Goal: Task Accomplishment & Management: Use online tool/utility

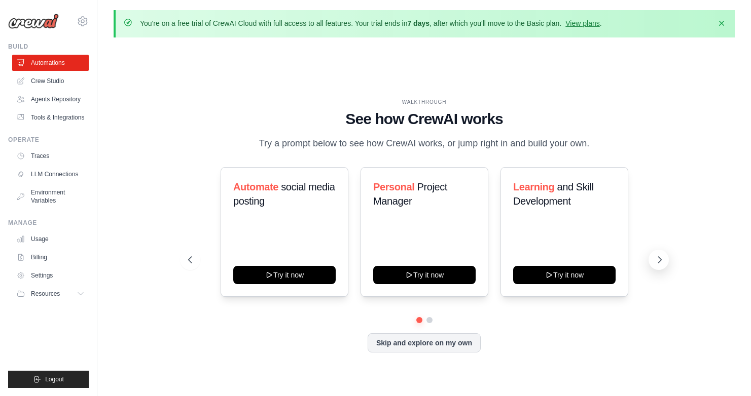
click at [658, 261] on icon at bounding box center [659, 260] width 10 height 10
click at [191, 260] on icon at bounding box center [189, 260] width 10 height 10
click at [658, 259] on icon at bounding box center [659, 260] width 10 height 10
click at [185, 258] on icon at bounding box center [189, 260] width 10 height 10
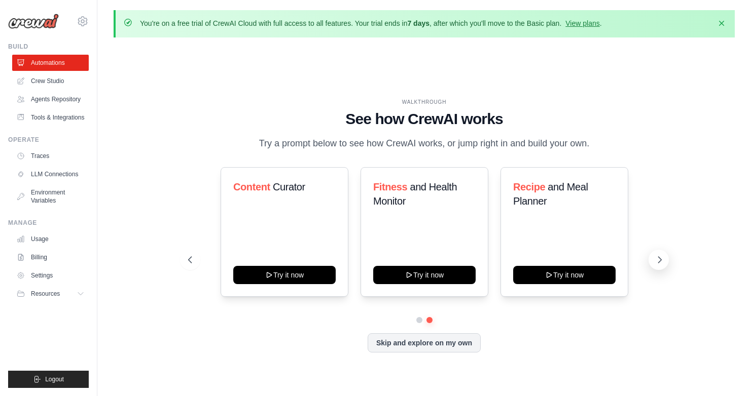
click at [660, 260] on icon at bounding box center [659, 260] width 10 height 10
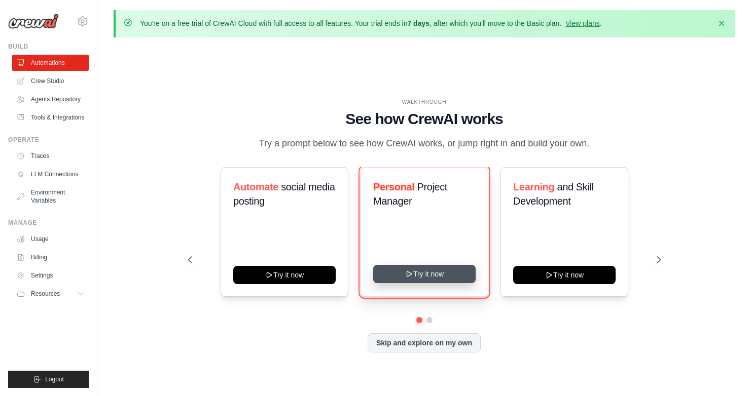
click at [432, 275] on button "Try it now" at bounding box center [424, 274] width 102 height 18
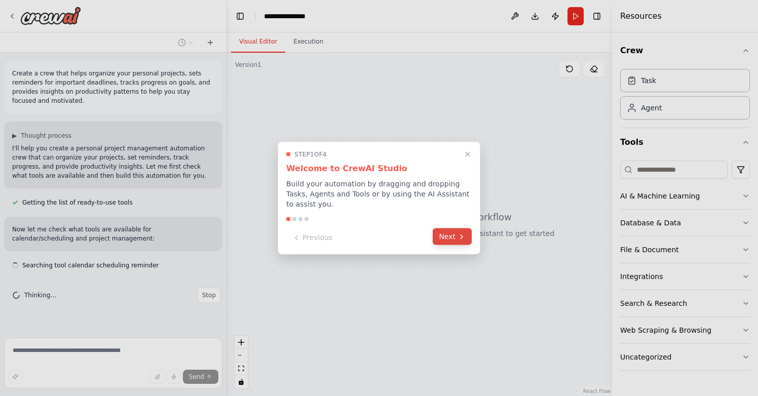
click at [458, 237] on icon at bounding box center [462, 237] width 8 height 8
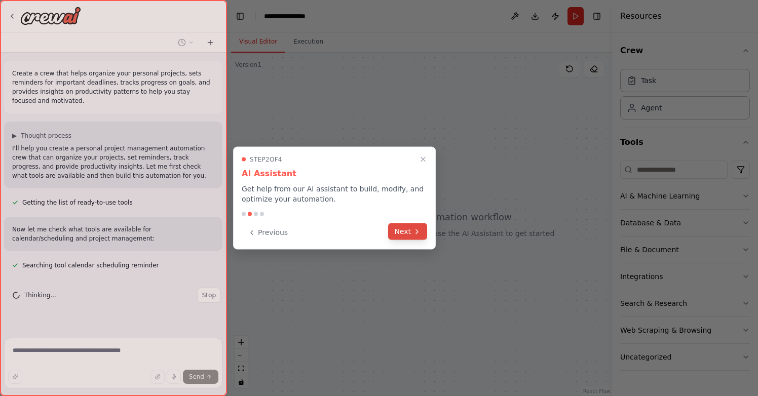
scroll to position [5, 0]
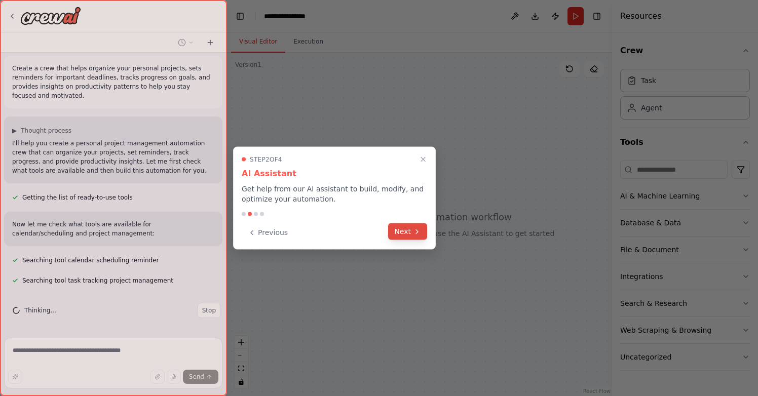
click at [411, 232] on button "Next" at bounding box center [407, 231] width 39 height 17
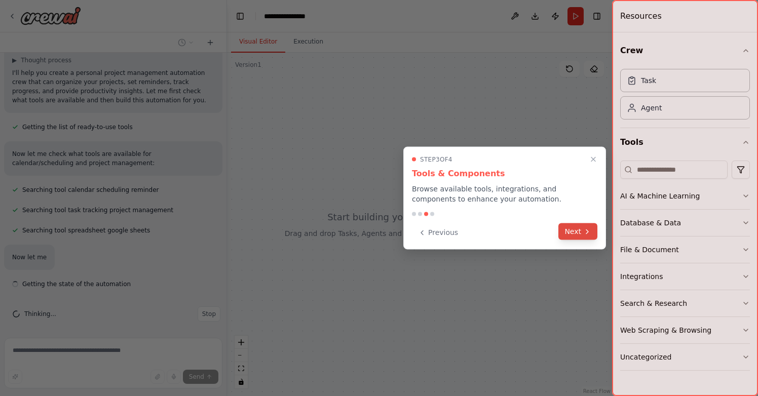
scroll to position [79, 0]
click at [578, 231] on button "Next" at bounding box center [577, 231] width 39 height 17
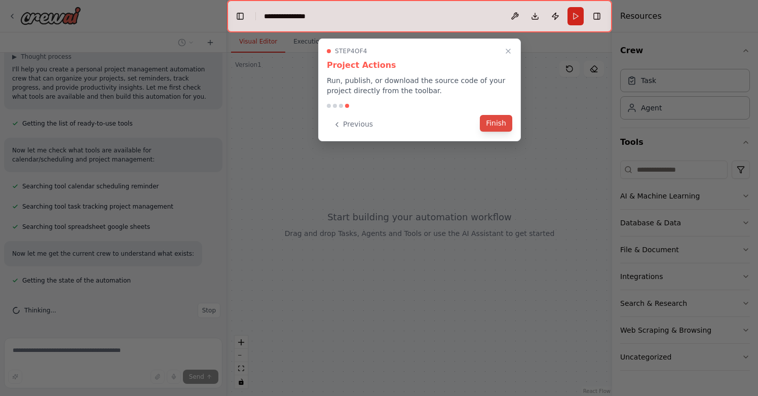
click at [496, 126] on button "Finish" at bounding box center [496, 123] width 32 height 17
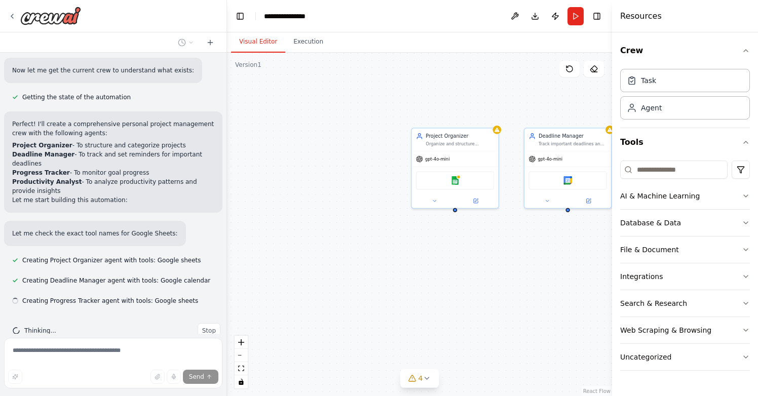
scroll to position [283, 0]
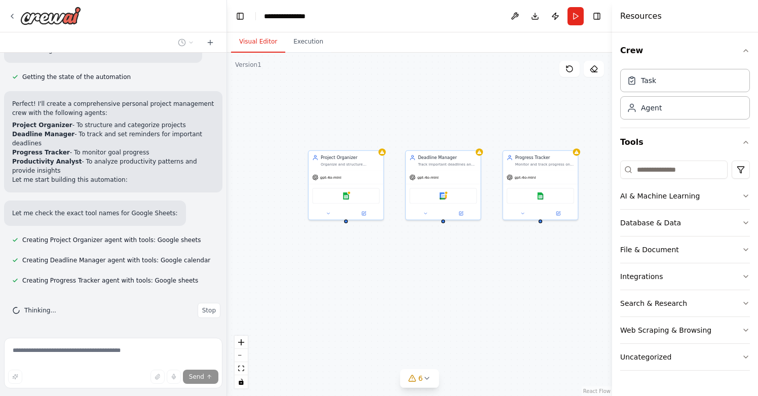
drag, startPoint x: 499, startPoint y: 253, endPoint x: 388, endPoint y: 260, distance: 111.2
click at [389, 260] on div "Project Organizer Organize and structure personal projects for {user_name}, cre…" at bounding box center [419, 225] width 385 height 344
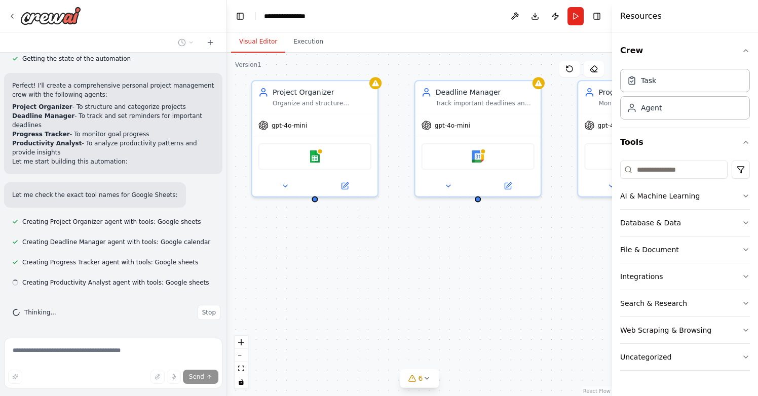
scroll to position [303, 0]
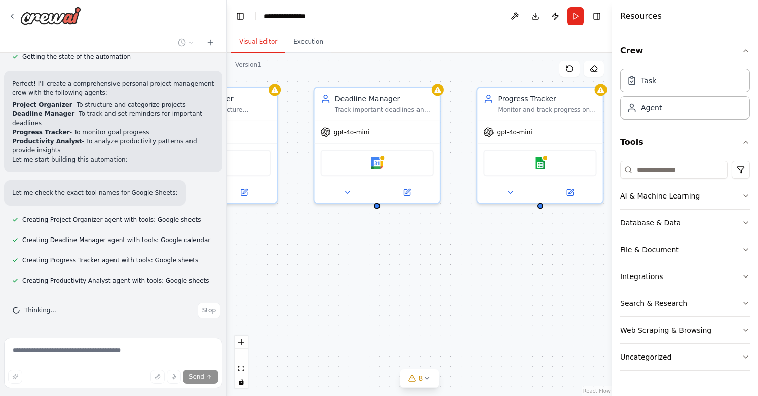
drag, startPoint x: 504, startPoint y: 253, endPoint x: 399, endPoint y: 258, distance: 105.1
click at [399, 258] on div "Project Organizer Organize and structure personal projects for {user_name}, cre…" at bounding box center [419, 225] width 385 height 344
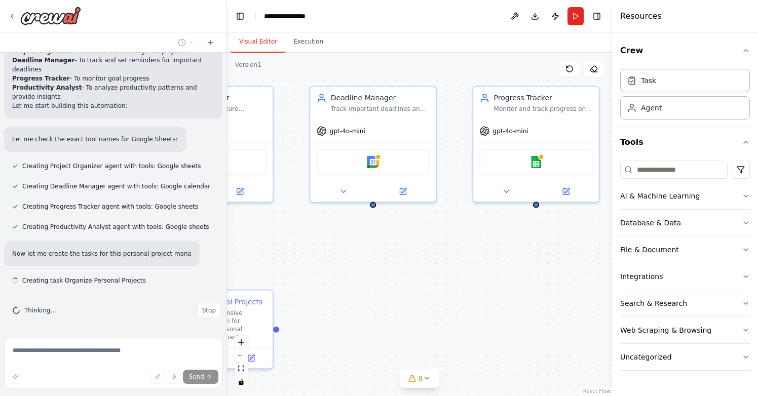
scroll to position [366, 0]
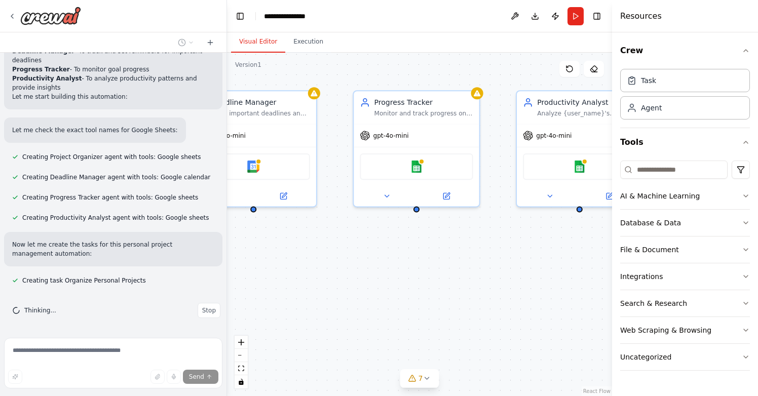
drag, startPoint x: 544, startPoint y: 252, endPoint x: 413, endPoint y: 256, distance: 130.8
click at [413, 257] on div ".deletable-edge-delete-btn { width: 20px; height: 20px; border: 0px solid #ffff…" at bounding box center [419, 225] width 385 height 344
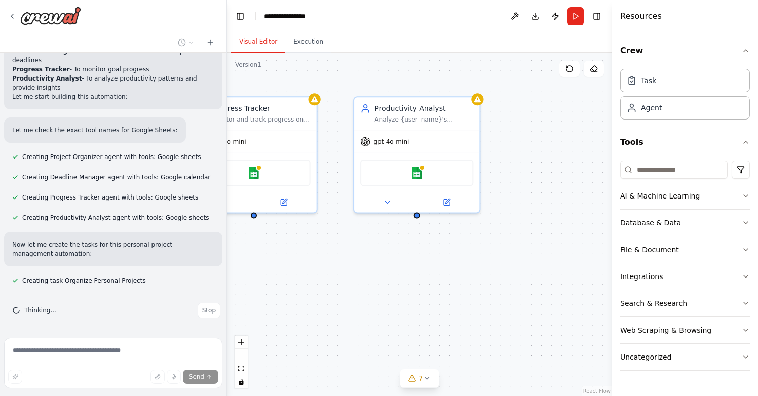
drag, startPoint x: 533, startPoint y: 272, endPoint x: 381, endPoint y: 278, distance: 151.6
click at [381, 278] on div ".deletable-edge-delete-btn { width: 20px; height: 20px; border: 0px solid #ffff…" at bounding box center [419, 225] width 385 height 344
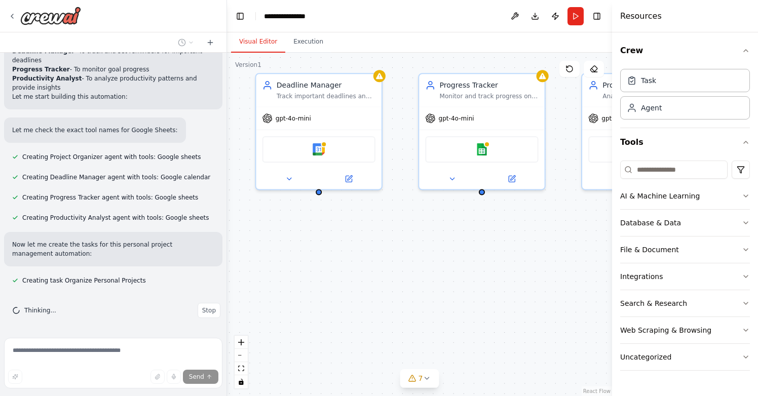
drag, startPoint x: 366, startPoint y: 281, endPoint x: 613, endPoint y: 235, distance: 251.1
click at [613, 235] on div "Create a crew that helps organize your personal projects, sets reminders for im…" at bounding box center [379, 198] width 758 height 396
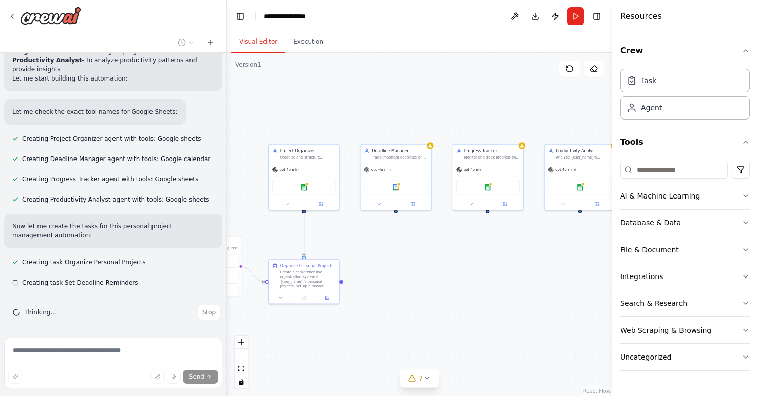
scroll to position [386, 0]
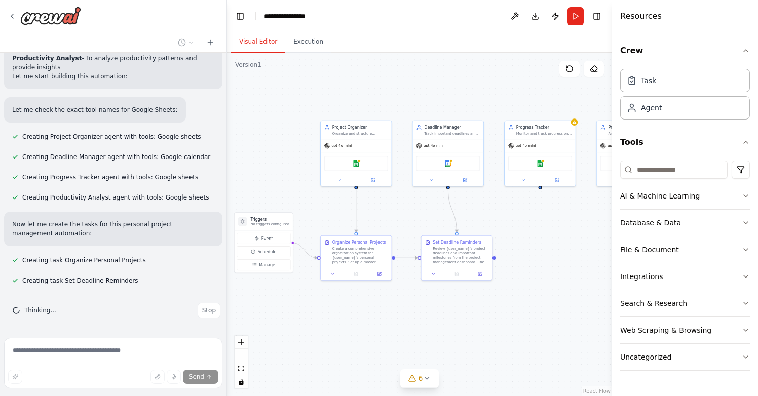
drag, startPoint x: 413, startPoint y: 259, endPoint x: 476, endPoint y: 235, distance: 67.4
click at [476, 235] on div ".deletable-edge-delete-btn { width: 20px; height: 20px; border: 0px solid #ffff…" at bounding box center [419, 225] width 385 height 344
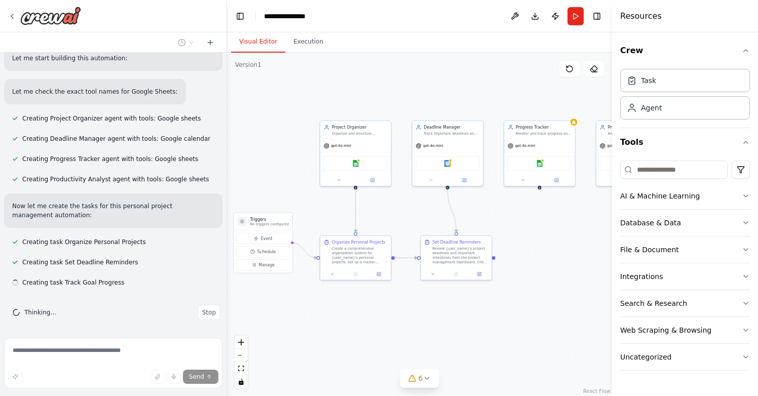
scroll to position [406, 0]
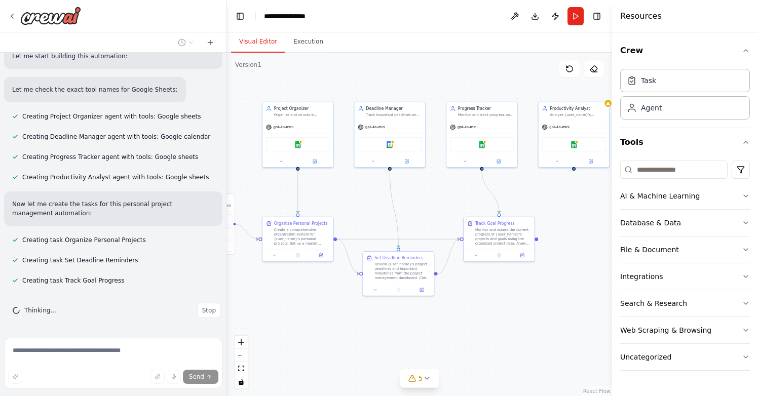
drag, startPoint x: 382, startPoint y: 323, endPoint x: 323, endPoint y: 303, distance: 62.0
click at [323, 303] on div ".deletable-edge-delete-btn { width: 20px; height: 20px; border: 0px solid #ffff…" at bounding box center [419, 225] width 385 height 344
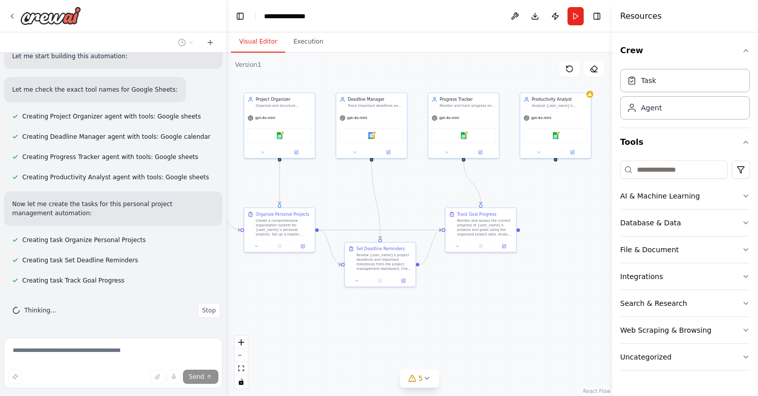
drag, startPoint x: 505, startPoint y: 325, endPoint x: 487, endPoint y: 317, distance: 19.5
click at [487, 317] on div ".deletable-edge-delete-btn { width: 20px; height: 20px; border: 0px solid #ffff…" at bounding box center [419, 225] width 385 height 344
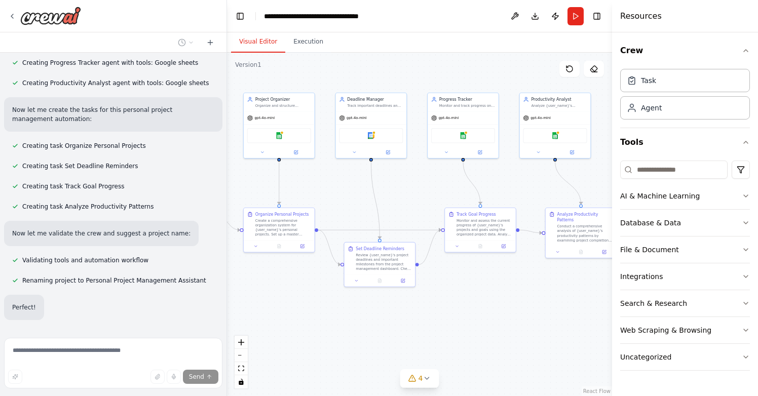
scroll to position [525, 0]
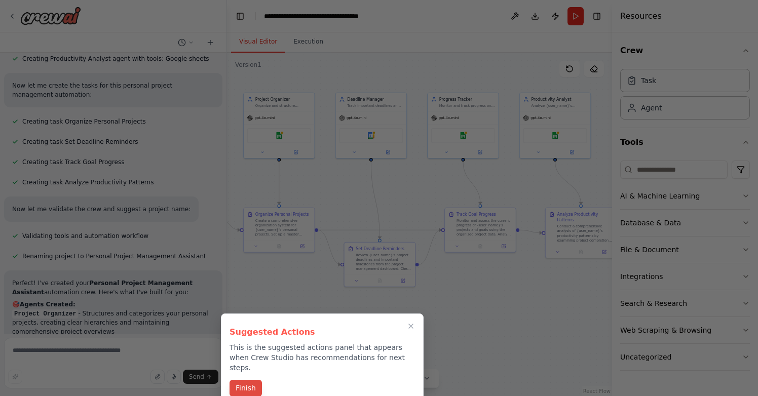
click at [252, 381] on button "Finish" at bounding box center [246, 388] width 32 height 17
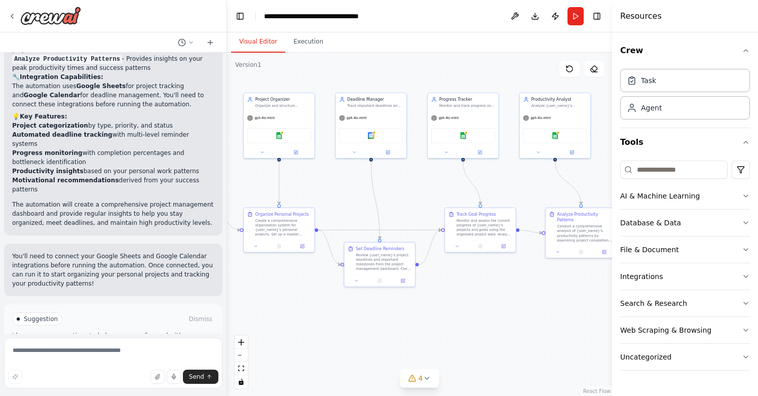
scroll to position [969, 0]
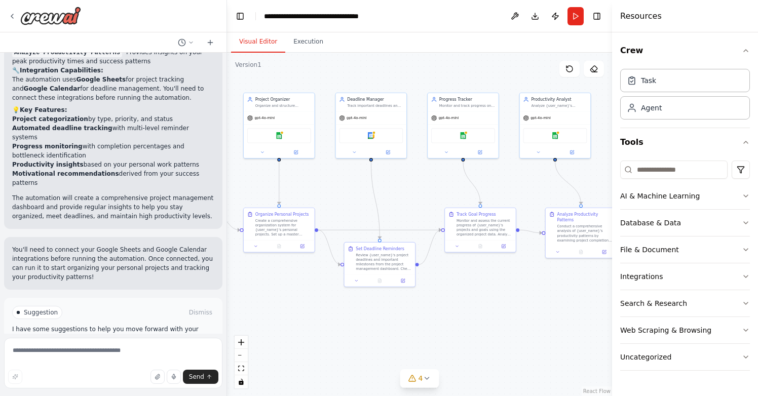
click at [121, 352] on span "Run Automation" at bounding box center [117, 356] width 49 height 8
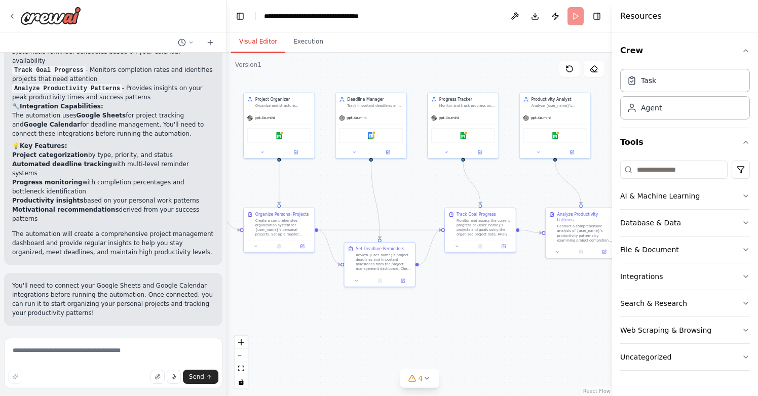
scroll to position [887, 0]
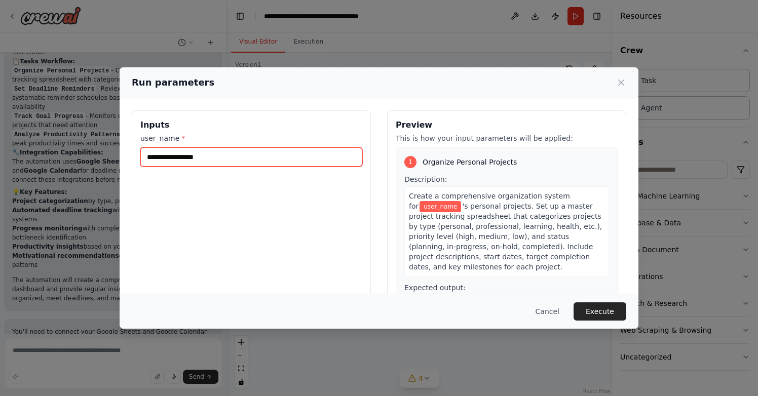
click at [226, 161] on input "user_name *" at bounding box center [251, 156] width 222 height 19
type input "*"
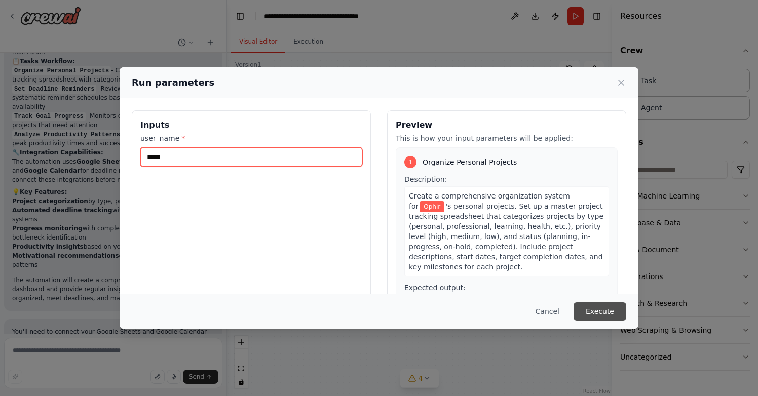
type input "*****"
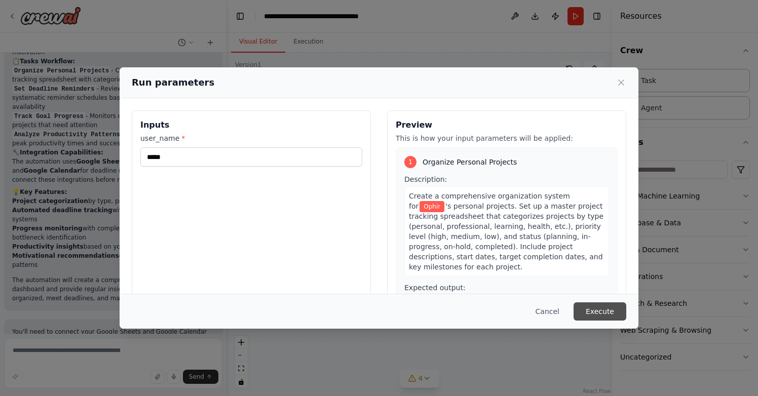
click at [609, 311] on button "Execute" at bounding box center [600, 312] width 53 height 18
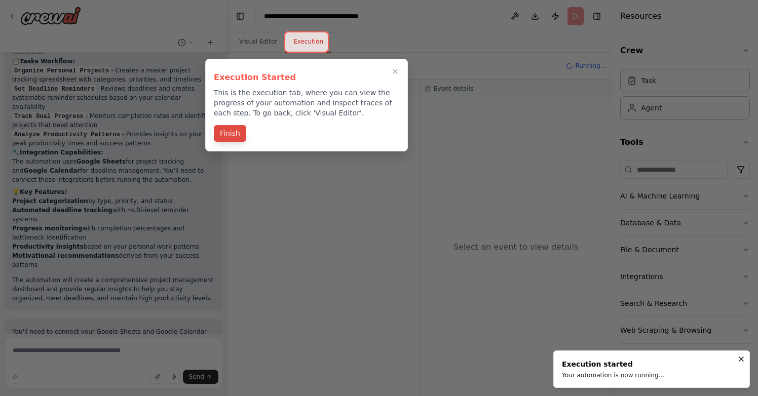
click at [235, 131] on button "Finish" at bounding box center [230, 133] width 32 height 17
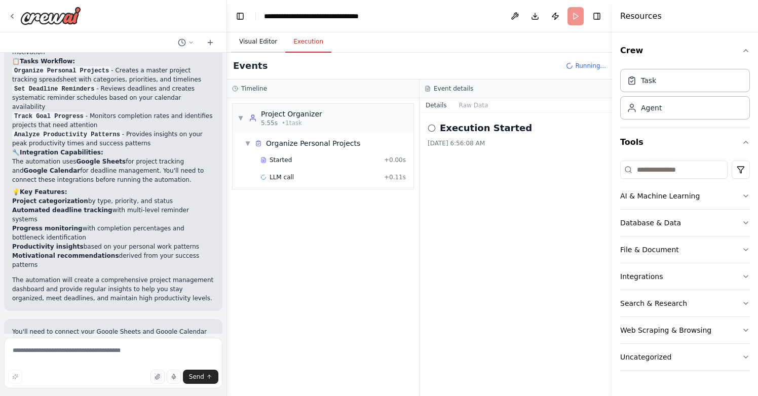
click at [260, 43] on button "Visual Editor" at bounding box center [258, 41] width 54 height 21
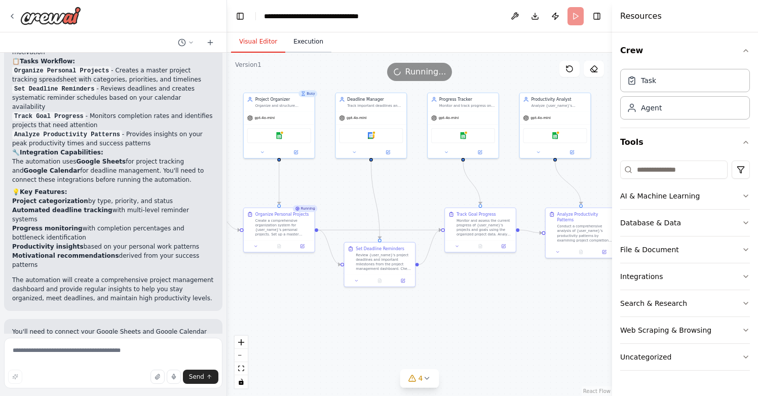
click at [310, 43] on button "Execution" at bounding box center [308, 41] width 46 height 21
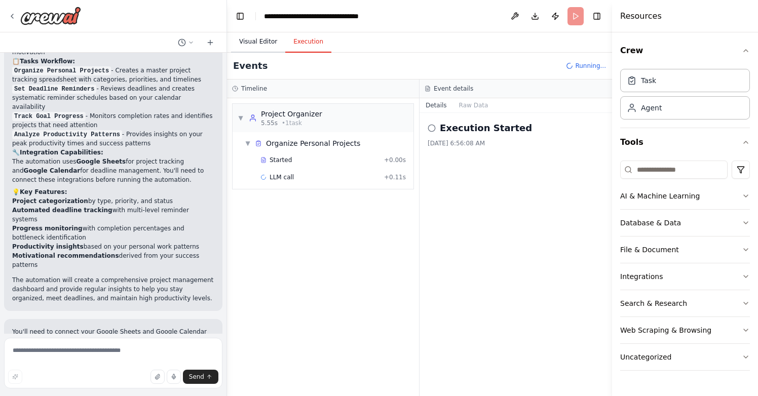
click at [266, 40] on button "Visual Editor" at bounding box center [258, 41] width 54 height 21
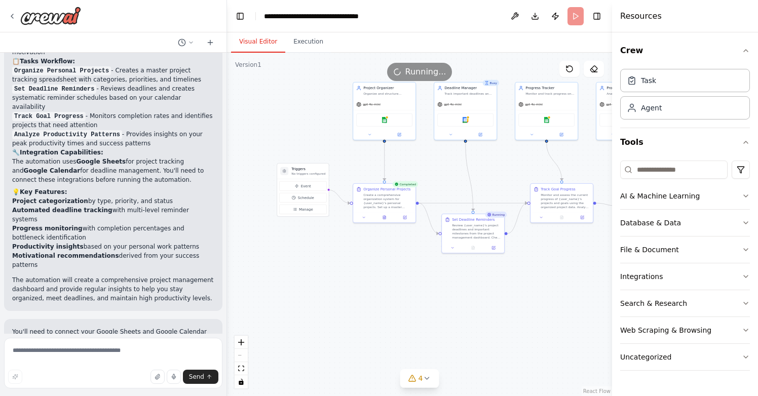
drag, startPoint x: 297, startPoint y: 286, endPoint x: 398, endPoint y: 253, distance: 106.4
click at [398, 253] on div ".deletable-edge-delete-btn { width: 20px; height: 20px; border: 0px solid #ffff…" at bounding box center [419, 225] width 385 height 344
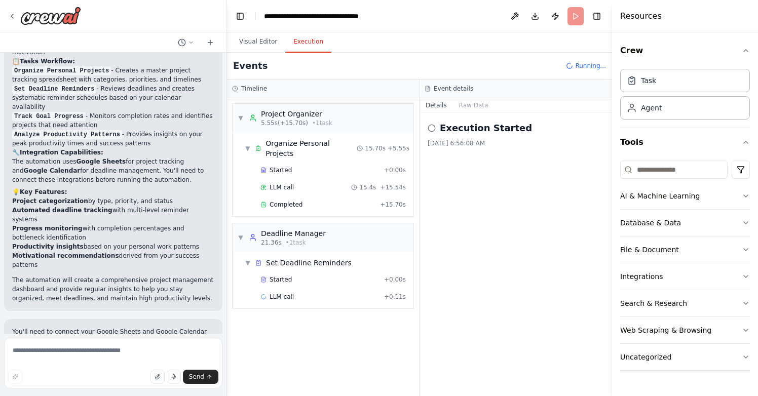
click at [313, 43] on button "Execution" at bounding box center [308, 41] width 46 height 21
click at [257, 42] on button "Visual Editor" at bounding box center [258, 41] width 54 height 21
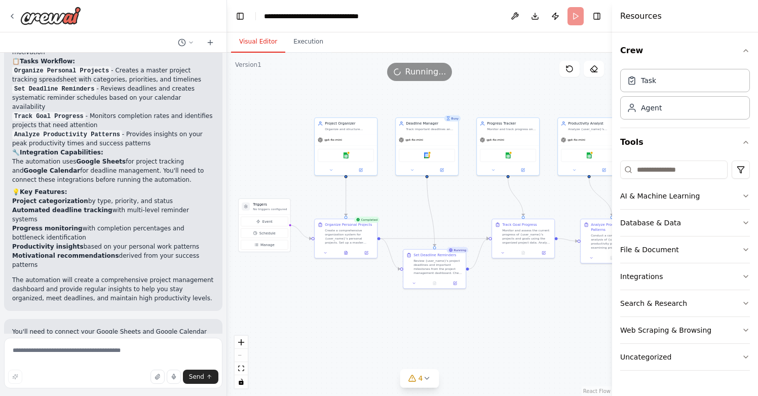
drag, startPoint x: 321, startPoint y: 85, endPoint x: 282, endPoint y: 121, distance: 52.4
click at [282, 121] on div ".deletable-edge-delete-btn { width: 20px; height: 20px; border: 0px solid #ffff…" at bounding box center [419, 225] width 385 height 344
click at [314, 41] on button "Execution" at bounding box center [308, 41] width 46 height 21
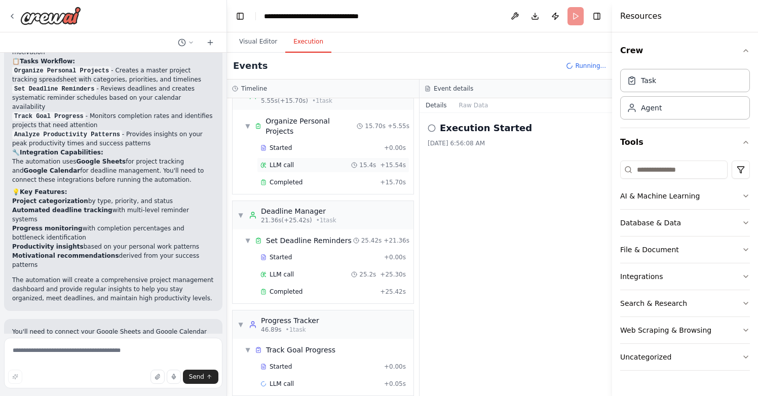
scroll to position [33, 0]
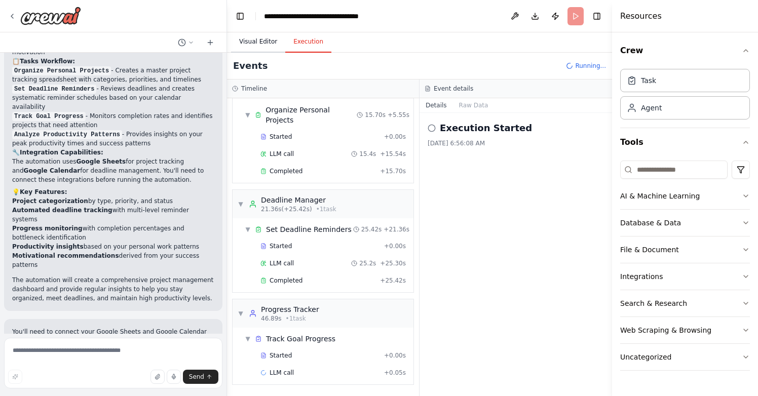
click at [270, 40] on button "Visual Editor" at bounding box center [258, 41] width 54 height 21
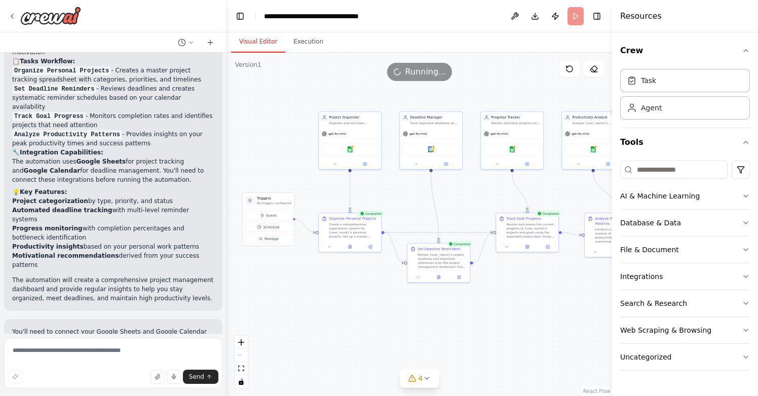
drag, startPoint x: 401, startPoint y: 204, endPoint x: 405, endPoint y: 198, distance: 7.3
click at [405, 198] on div ".deletable-edge-delete-btn { width: 20px; height: 20px; border: 0px solid #ffff…" at bounding box center [419, 225] width 385 height 344
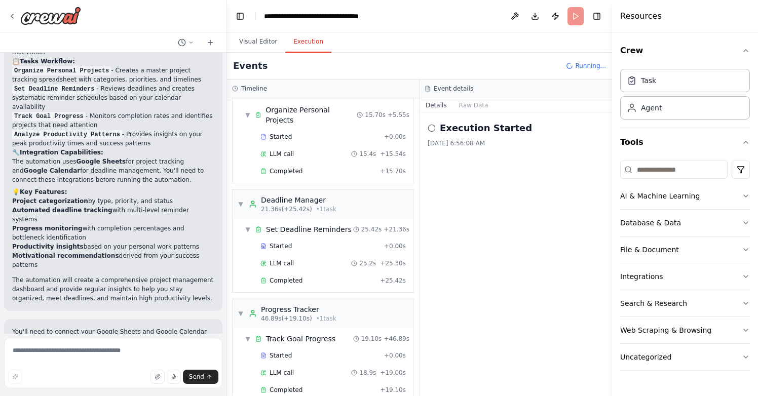
click at [310, 45] on button "Execution" at bounding box center [308, 41] width 46 height 21
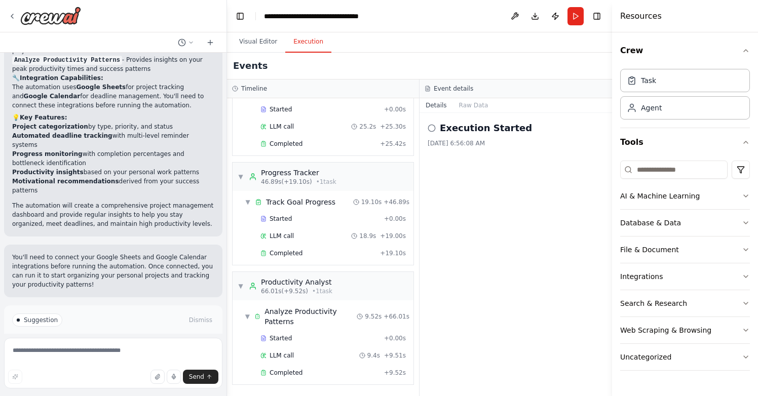
scroll to position [969, 0]
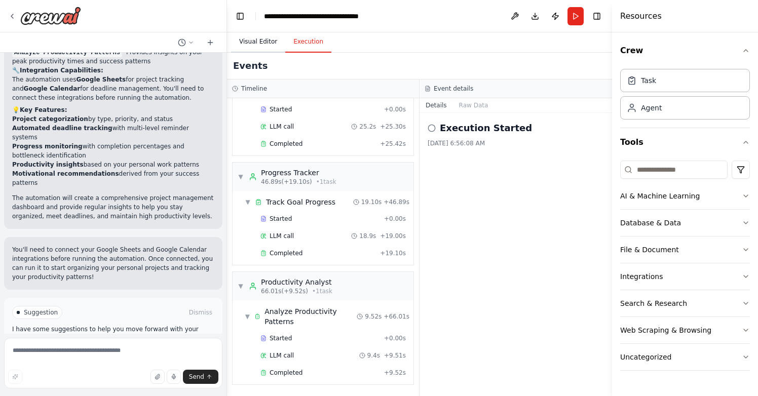
click at [269, 41] on button "Visual Editor" at bounding box center [258, 41] width 54 height 21
click at [311, 42] on button "Execution" at bounding box center [308, 41] width 46 height 21
click at [743, 195] on icon "button" at bounding box center [746, 196] width 8 height 8
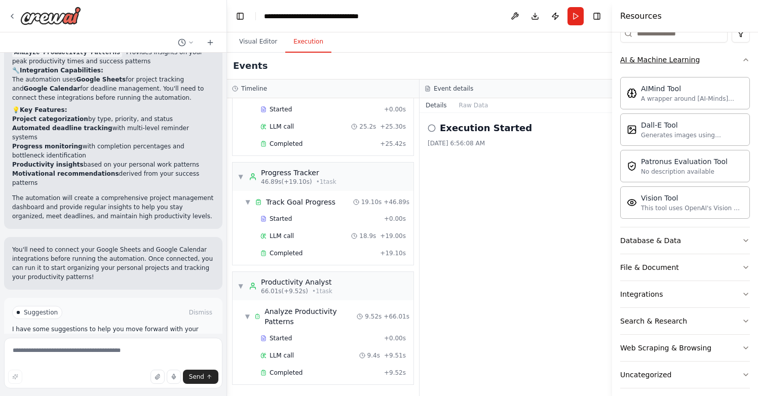
scroll to position [145, 0]
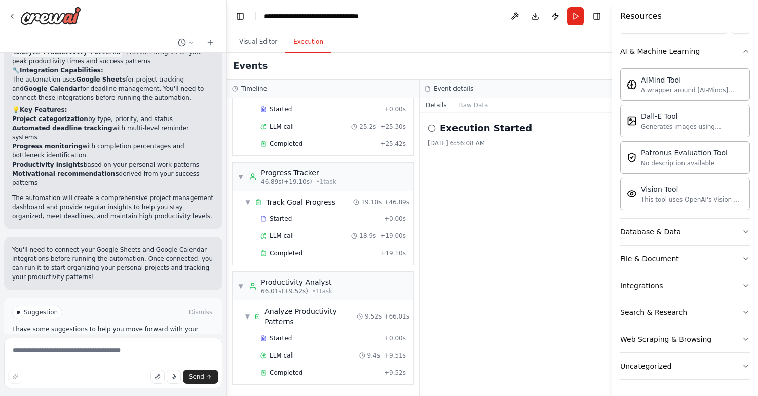
click at [733, 233] on button "Database & Data" at bounding box center [685, 232] width 130 height 26
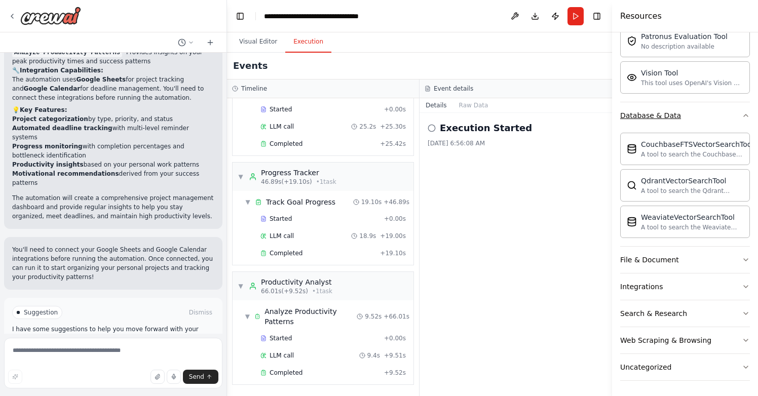
scroll to position [263, 0]
click at [742, 256] on icon "button" at bounding box center [746, 259] width 8 height 8
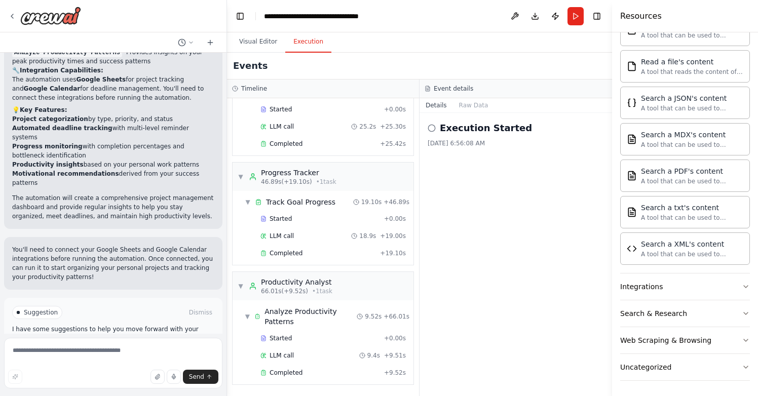
scroll to position [563, 0]
click at [731, 287] on button "Integrations" at bounding box center [685, 286] width 130 height 26
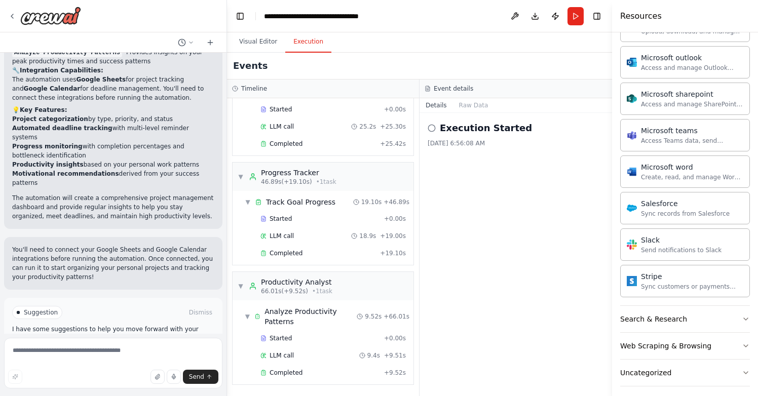
scroll to position [1154, 0]
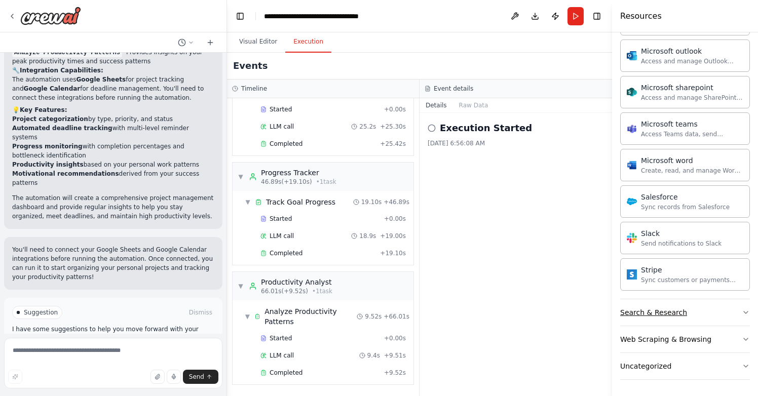
click at [722, 309] on button "Search & Research" at bounding box center [685, 313] width 130 height 26
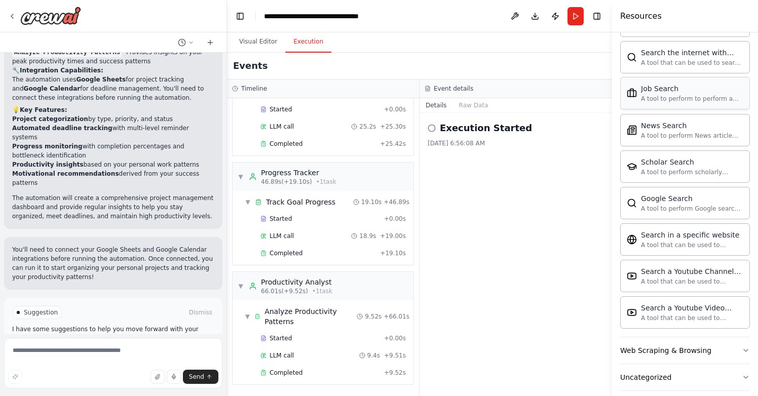
scroll to position [1673, 0]
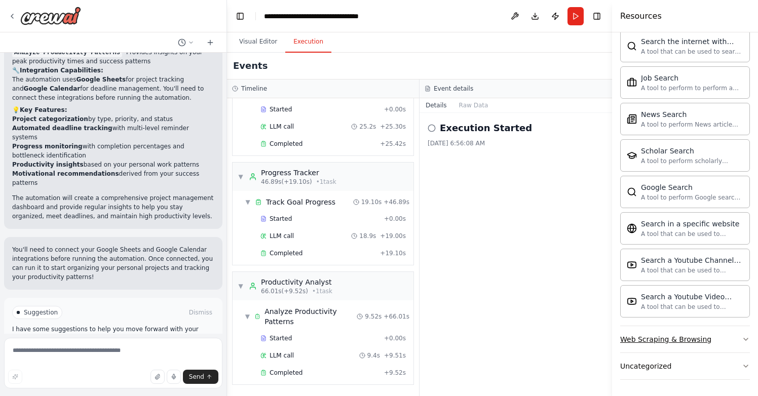
click at [700, 338] on div "Web Scraping & Browsing" at bounding box center [665, 339] width 91 height 10
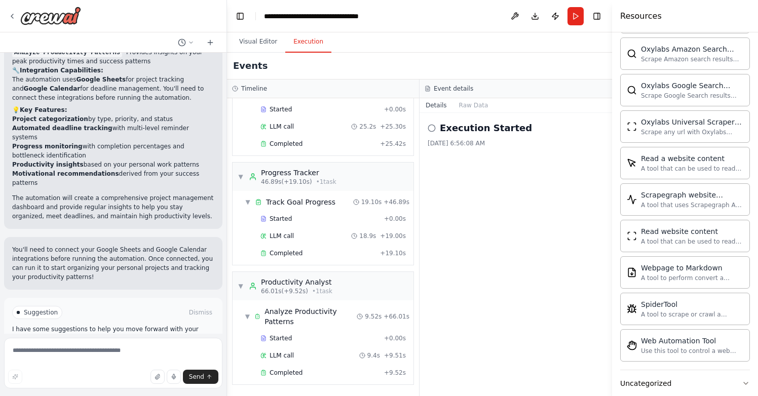
scroll to position [2229, 0]
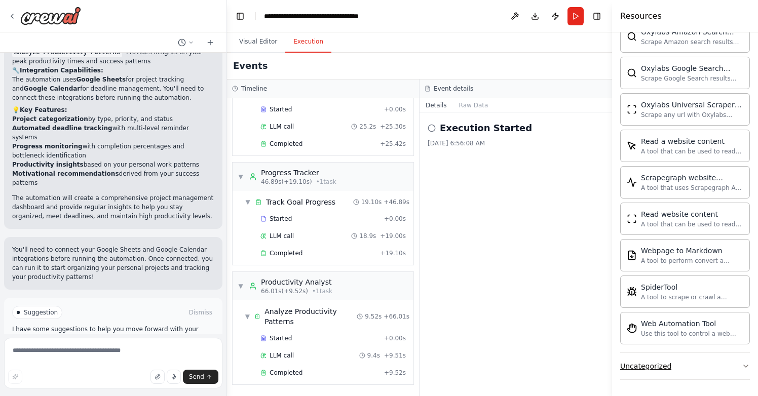
click at [683, 369] on button "Uncategorized" at bounding box center [685, 366] width 130 height 26
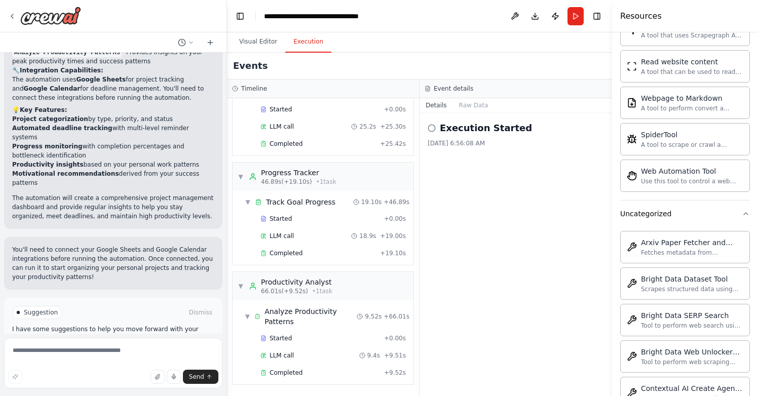
scroll to position [2375, 0]
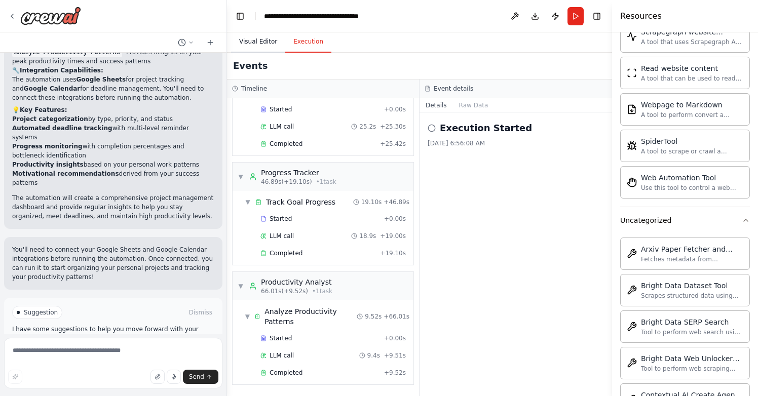
click at [253, 45] on button "Visual Editor" at bounding box center [258, 41] width 54 height 21
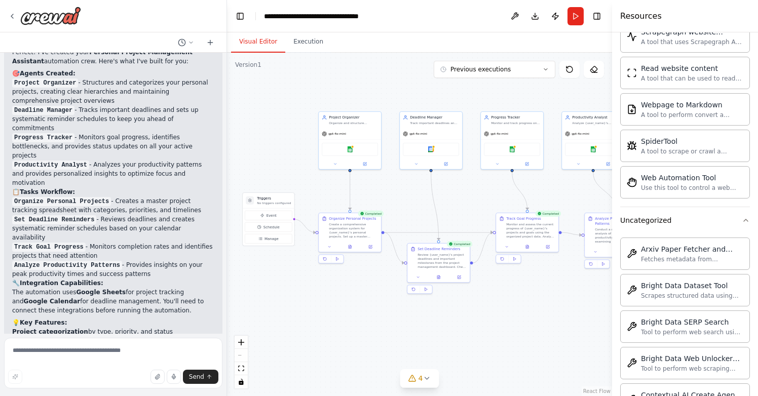
scroll to position [969, 0]
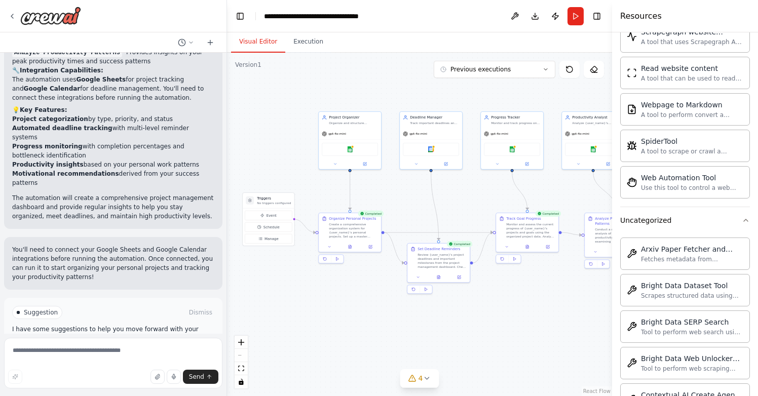
click at [129, 352] on span "Improve automation" at bounding box center [118, 356] width 62 height 8
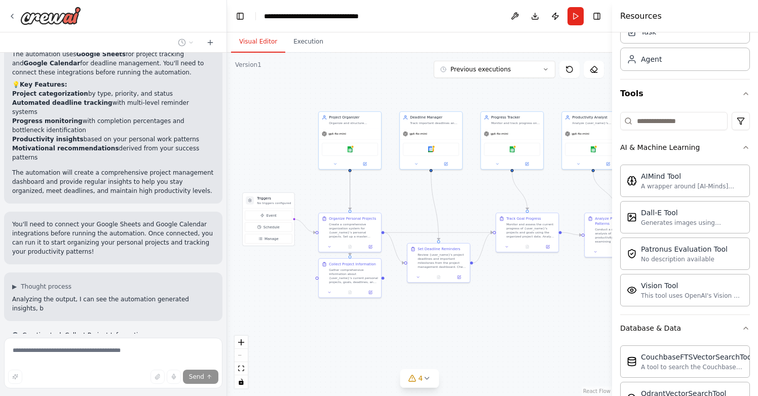
scroll to position [0, 0]
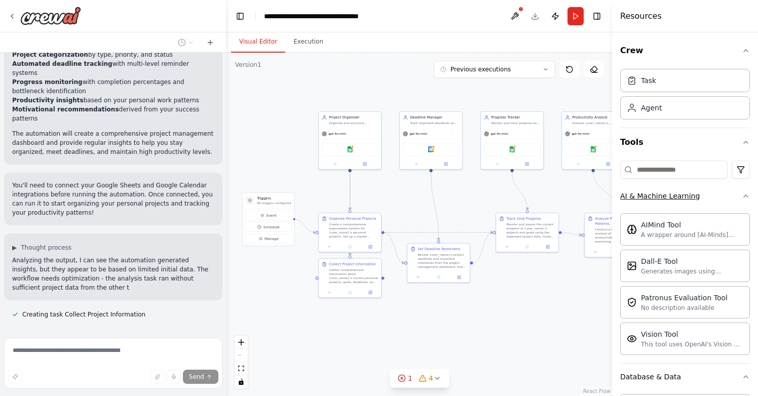
click at [742, 197] on icon "button" at bounding box center [746, 196] width 8 height 8
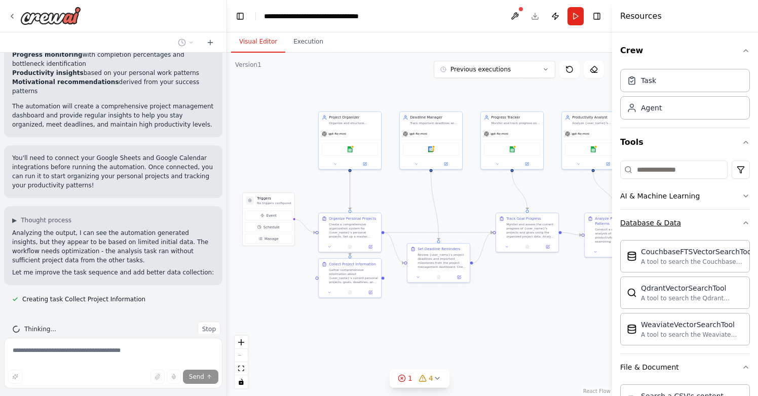
click at [742, 222] on icon "button" at bounding box center [746, 223] width 8 height 8
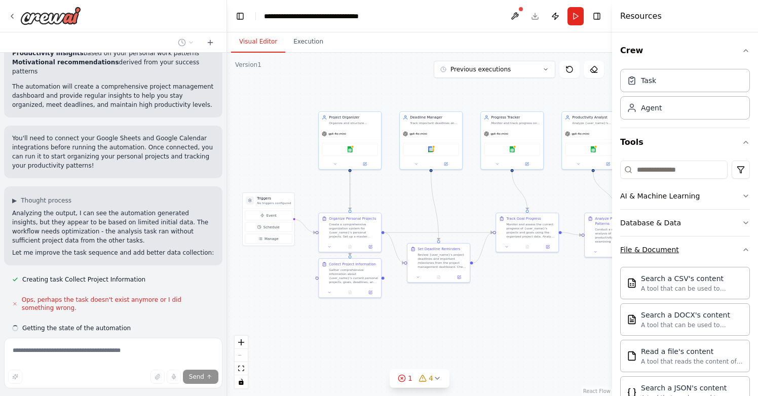
scroll to position [1083, 0]
click at [744, 249] on icon "button" at bounding box center [746, 250] width 4 height 2
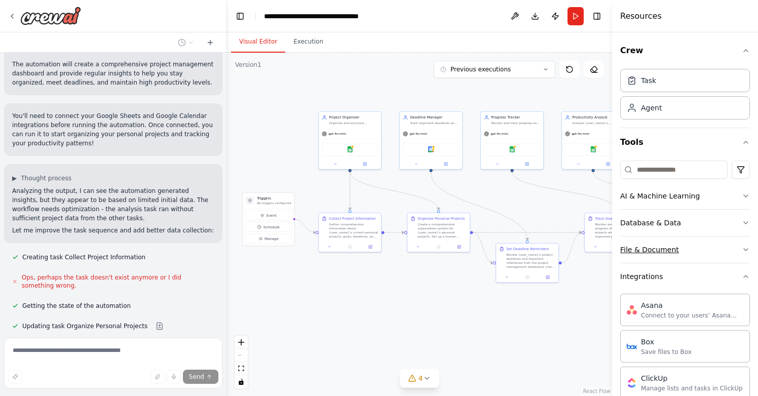
scroll to position [1123, 0]
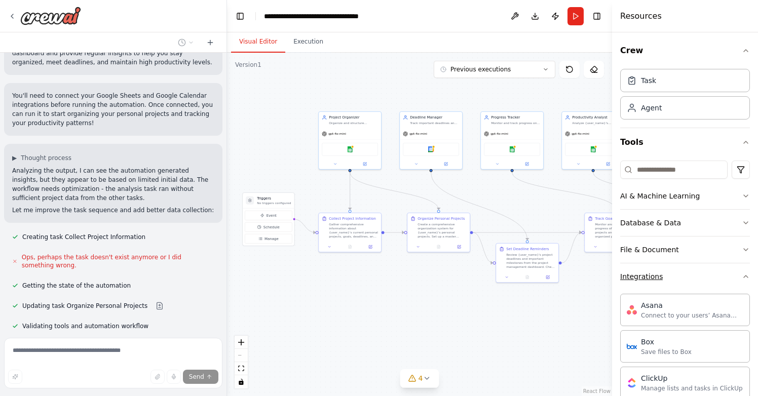
click at [742, 276] on icon "button" at bounding box center [746, 277] width 8 height 8
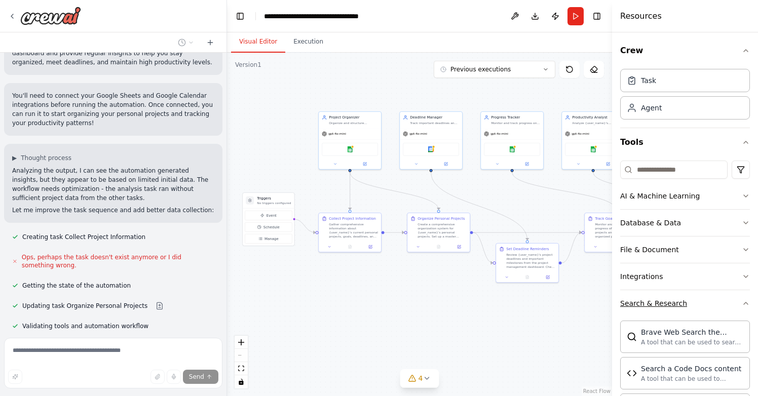
click at [742, 307] on icon "button" at bounding box center [746, 304] width 8 height 8
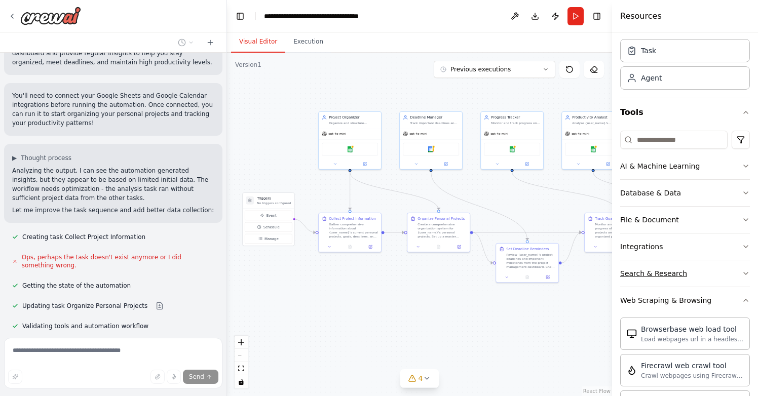
scroll to position [41, 0]
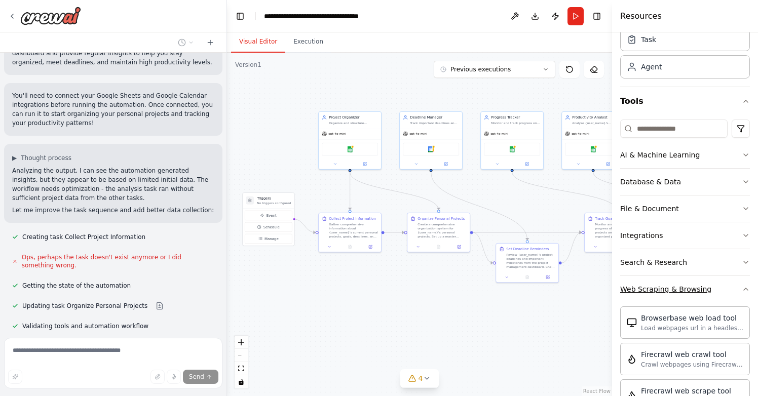
click at [742, 291] on icon "button" at bounding box center [746, 289] width 8 height 8
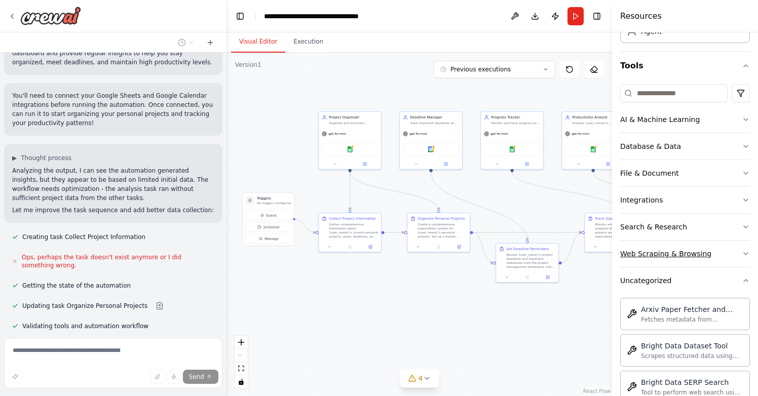
scroll to position [92, 0]
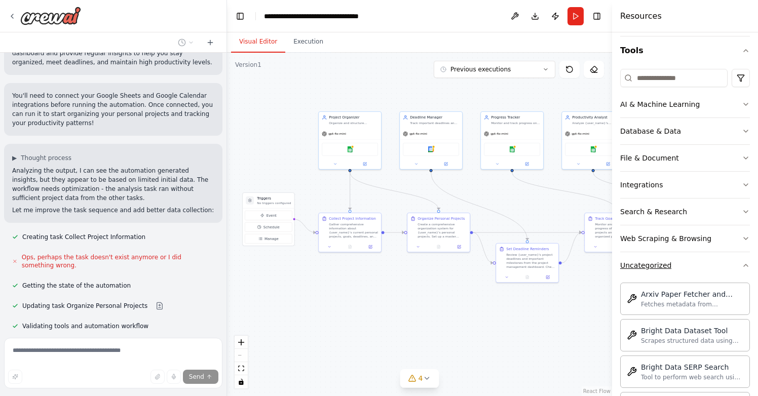
click at [740, 271] on button "Uncategorized" at bounding box center [685, 265] width 130 height 26
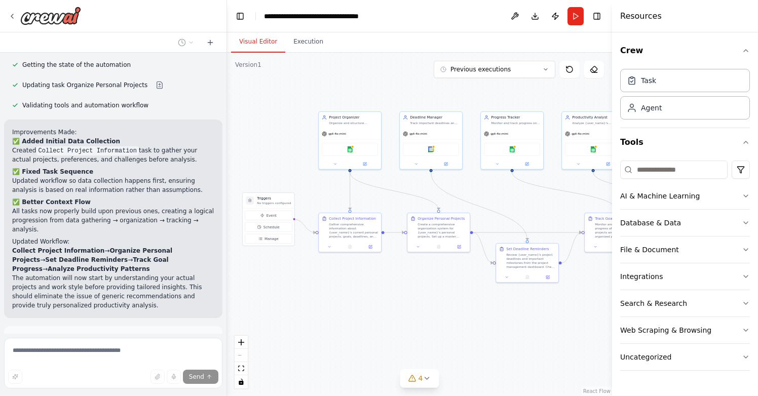
scroll to position [1412, 0]
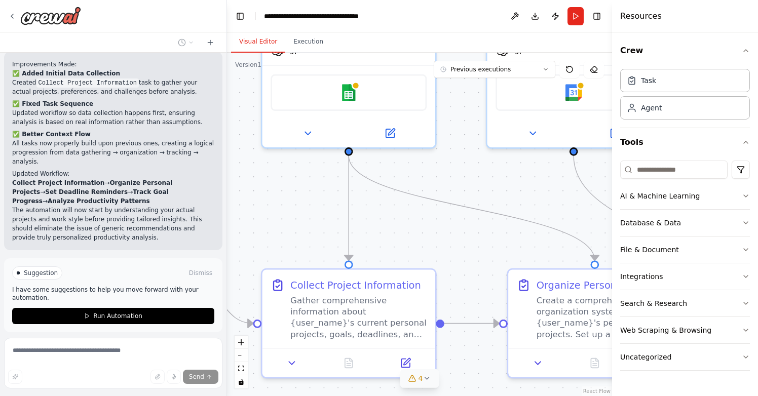
click at [426, 378] on icon at bounding box center [427, 379] width 4 height 2
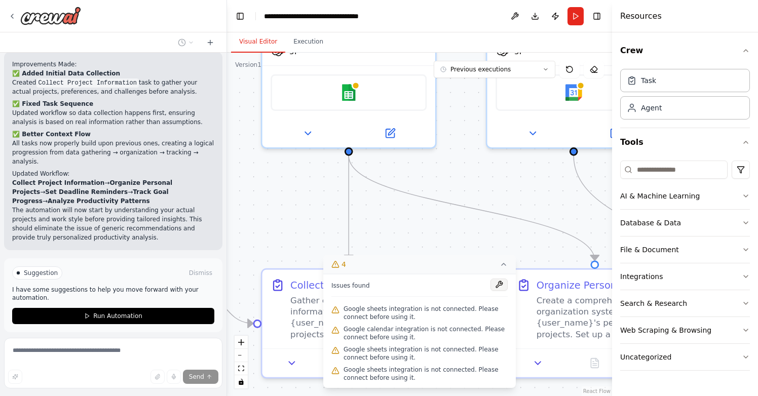
click at [498, 284] on button at bounding box center [499, 285] width 17 height 12
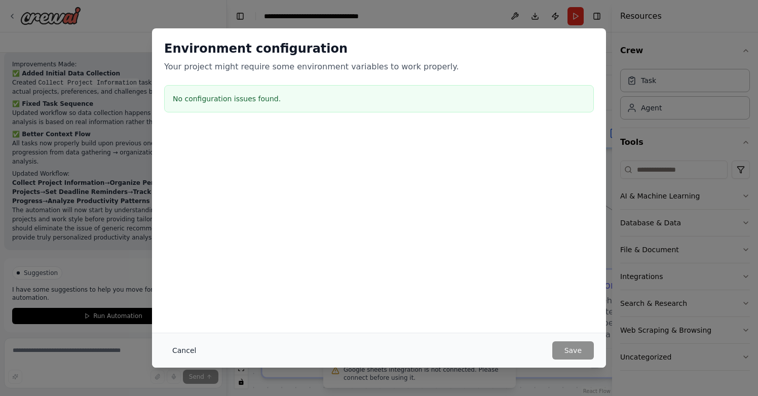
click at [190, 351] on button "Cancel" at bounding box center [184, 351] width 40 height 18
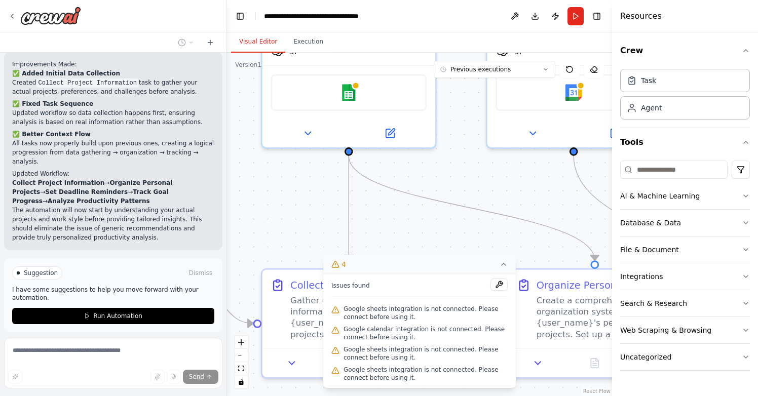
click at [384, 311] on span "Google sheets integration is not connected. Please connect before using it." at bounding box center [426, 313] width 164 height 16
click at [380, 347] on span "Google sheets integration is not connected. Please connect before using it." at bounding box center [426, 354] width 164 height 16
click at [503, 266] on icon at bounding box center [504, 264] width 8 height 8
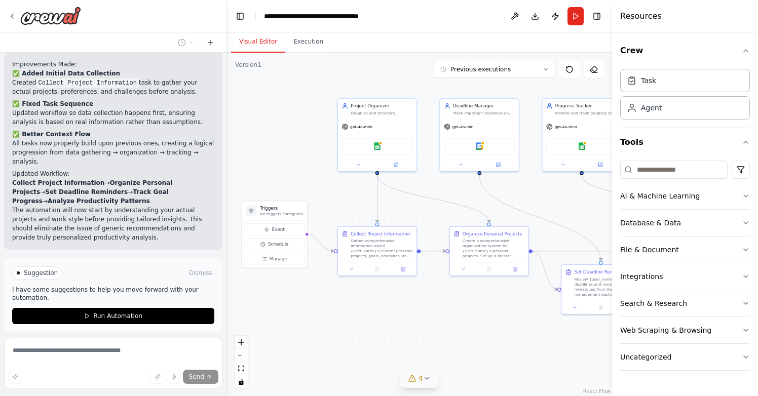
drag, startPoint x: 497, startPoint y: 217, endPoint x: 459, endPoint y: 184, distance: 50.3
click at [459, 184] on div ".deletable-edge-delete-btn { width: 20px; height: 20px; border: 0px solid #ffff…" at bounding box center [419, 225] width 385 height 344
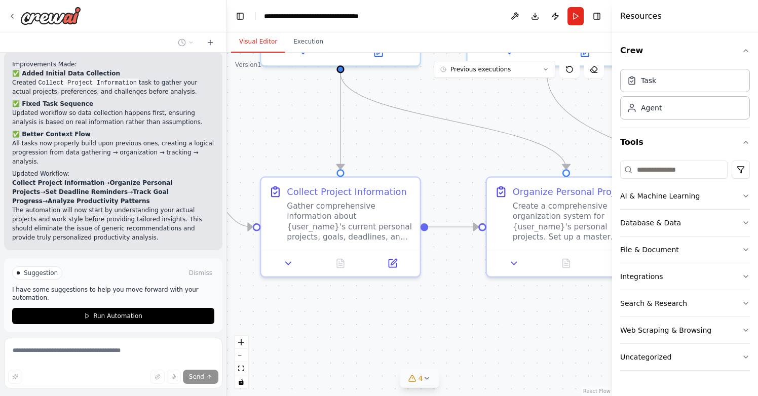
drag, startPoint x: 421, startPoint y: 185, endPoint x: 466, endPoint y: 99, distance: 97.0
click at [466, 99] on div ".deletable-edge-delete-btn { width: 20px; height: 20px; border: 0px solid #ffff…" at bounding box center [419, 225] width 385 height 344
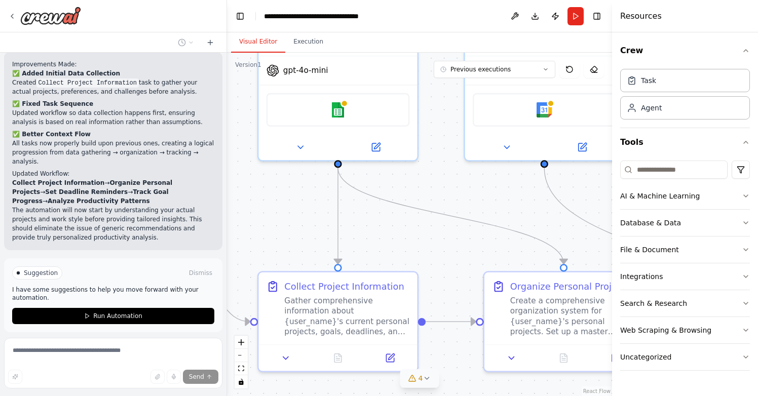
drag, startPoint x: 561, startPoint y: 120, endPoint x: 561, endPoint y: 214, distance: 94.3
click at [561, 214] on div ".deletable-edge-delete-btn { width: 20px; height: 20px; border: 0px solid #ffff…" at bounding box center [419, 225] width 385 height 344
click at [427, 378] on icon at bounding box center [427, 379] width 8 height 8
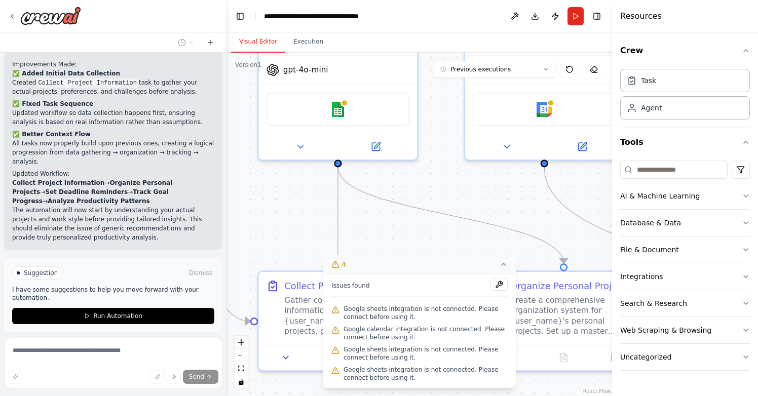
click at [489, 195] on div ".deletable-edge-delete-btn { width: 20px; height: 20px; border: 0px solid #ffff…" at bounding box center [419, 225] width 385 height 344
click at [506, 264] on icon at bounding box center [504, 264] width 8 height 8
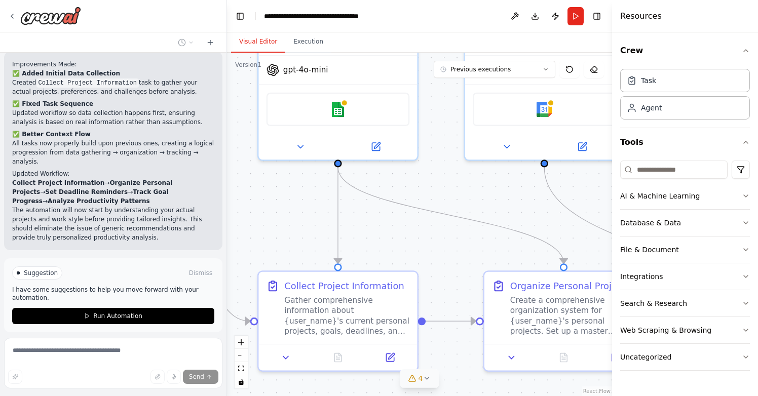
click at [426, 380] on icon at bounding box center [427, 379] width 8 height 8
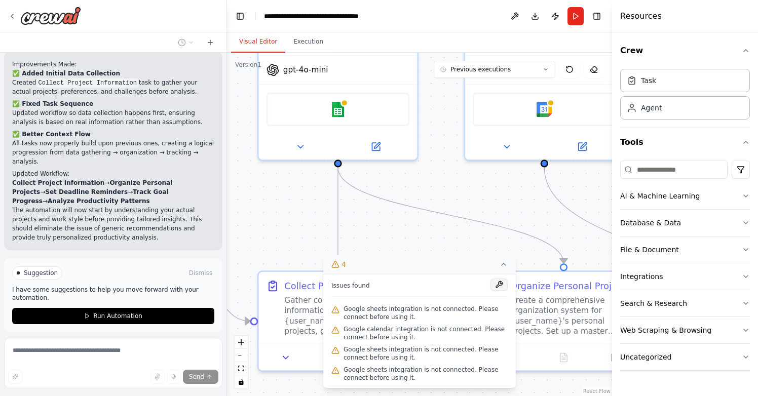
click at [501, 285] on button at bounding box center [499, 285] width 17 height 12
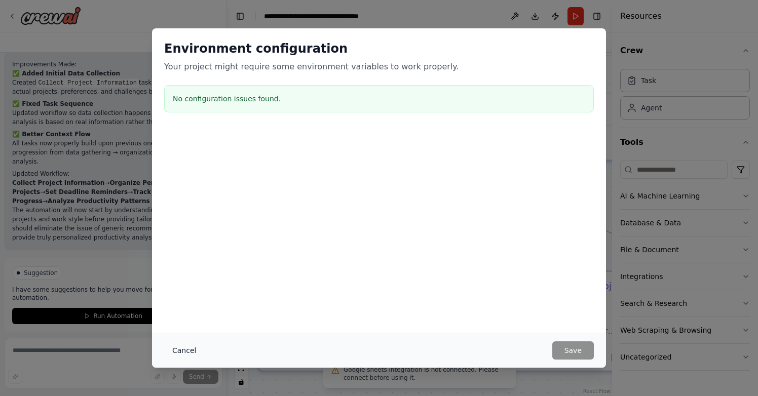
click at [187, 350] on button "Cancel" at bounding box center [184, 351] width 40 height 18
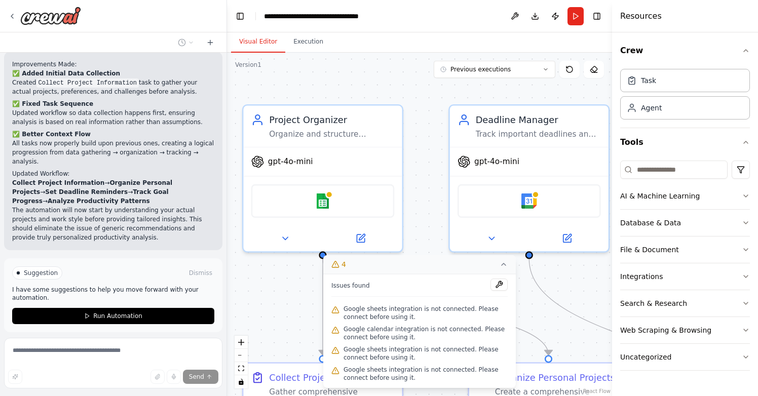
drag, startPoint x: 420, startPoint y: 181, endPoint x: 405, endPoint y: 273, distance: 93.0
click at [405, 273] on div "Version 1 Previous executions Show Tools Hide Agents .deletable-edge-delete-btn…" at bounding box center [419, 225] width 385 height 344
click at [370, 117] on div "Project Organizer" at bounding box center [331, 117] width 125 height 13
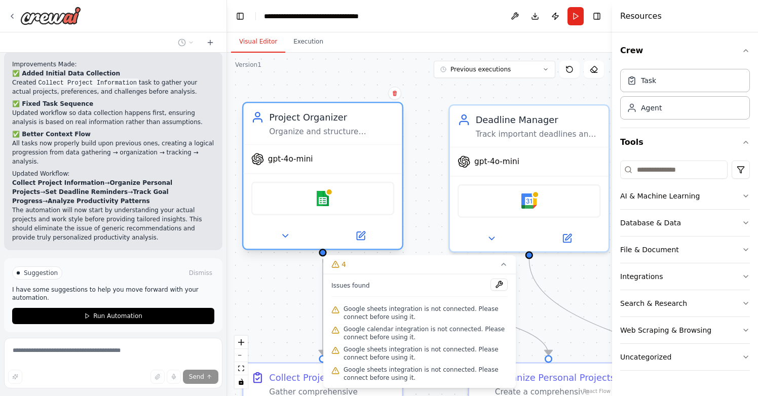
click at [370, 117] on div "Project Organizer" at bounding box center [331, 117] width 125 height 13
click at [322, 200] on img at bounding box center [323, 199] width 16 height 16
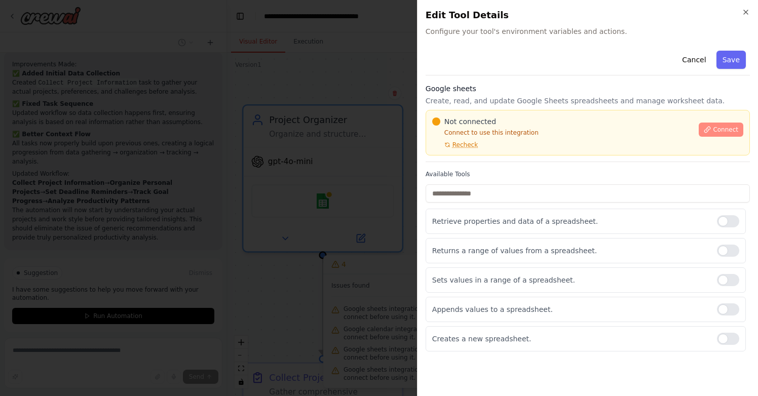
click at [737, 128] on span "Connect" at bounding box center [725, 130] width 25 height 8
click at [695, 59] on button "Cancel" at bounding box center [694, 60] width 36 height 18
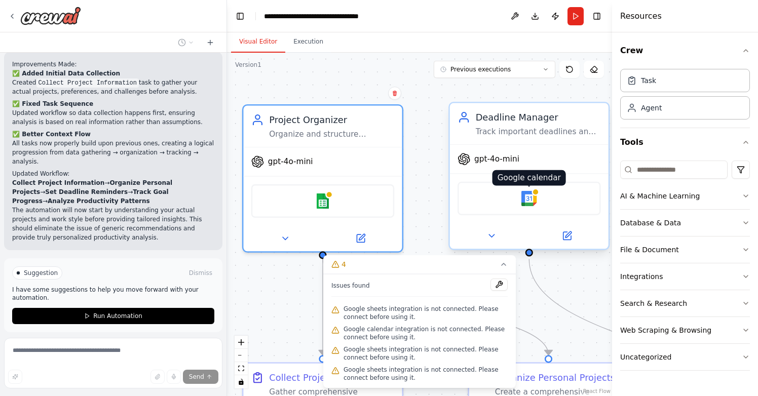
click at [534, 199] on img at bounding box center [529, 199] width 16 height 16
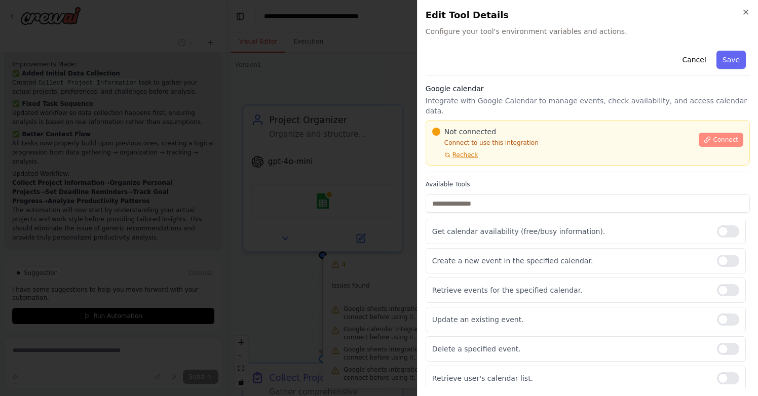
click at [722, 136] on span "Connect" at bounding box center [725, 140] width 25 height 8
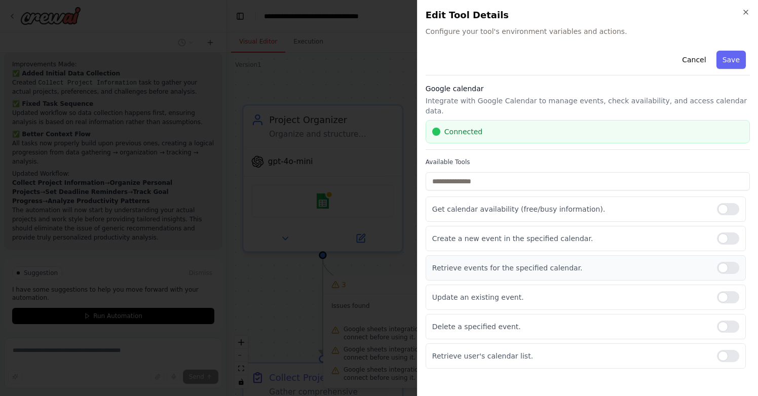
click at [730, 262] on div at bounding box center [728, 268] width 22 height 12
click at [731, 350] on div at bounding box center [728, 356] width 22 height 12
click at [735, 61] on button "Save" at bounding box center [731, 60] width 29 height 18
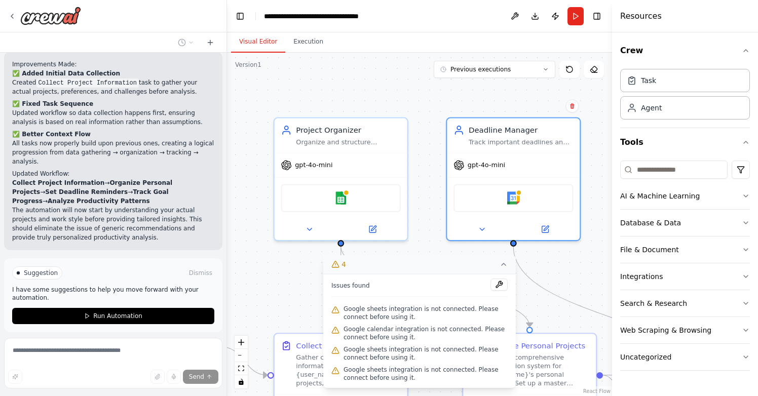
click at [503, 265] on icon at bounding box center [504, 264] width 8 height 8
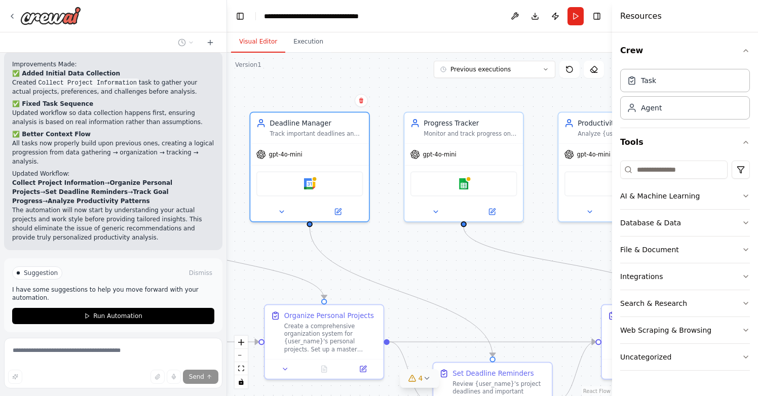
drag, startPoint x: 554, startPoint y: 266, endPoint x: 342, endPoint y: 248, distance: 213.6
click at [342, 247] on div ".deletable-edge-delete-btn { width: 20px; height: 20px; border: 0px solid #ffff…" at bounding box center [419, 225] width 385 height 344
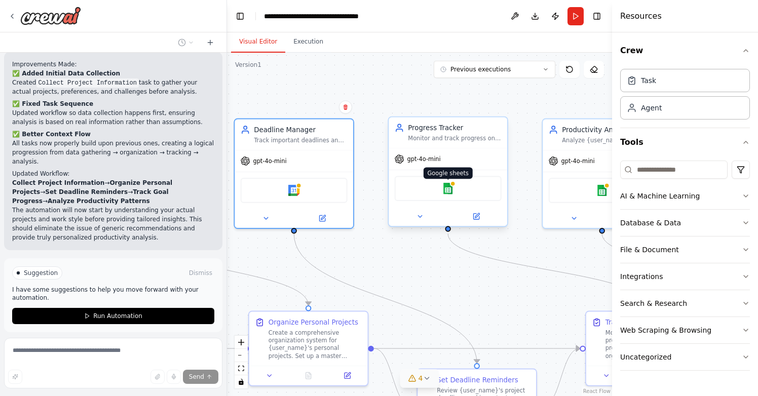
click at [450, 186] on img at bounding box center [448, 189] width 12 height 12
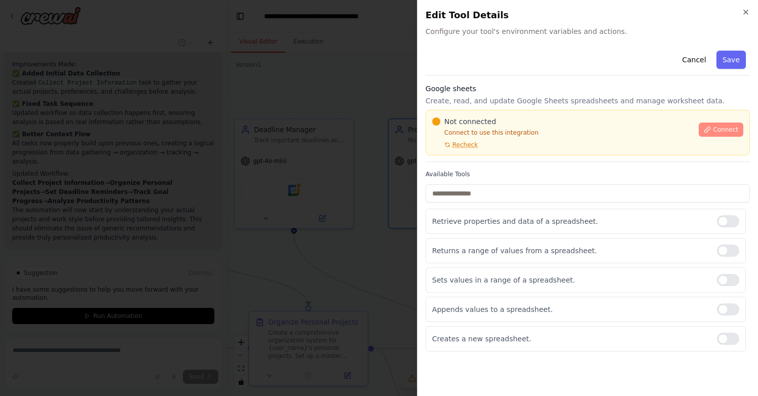
click at [718, 130] on span "Connect" at bounding box center [725, 130] width 25 height 8
click at [699, 59] on button "Cancel" at bounding box center [694, 60] width 36 height 18
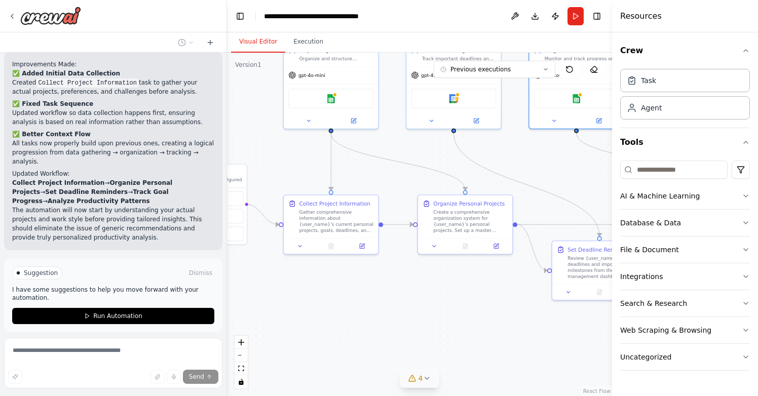
drag, startPoint x: 426, startPoint y: 266, endPoint x: 563, endPoint y: 161, distance: 172.1
click at [563, 161] on div ".deletable-edge-delete-btn { width: 20px; height: 20px; border: 0px solid #ffff…" at bounding box center [419, 225] width 385 height 344
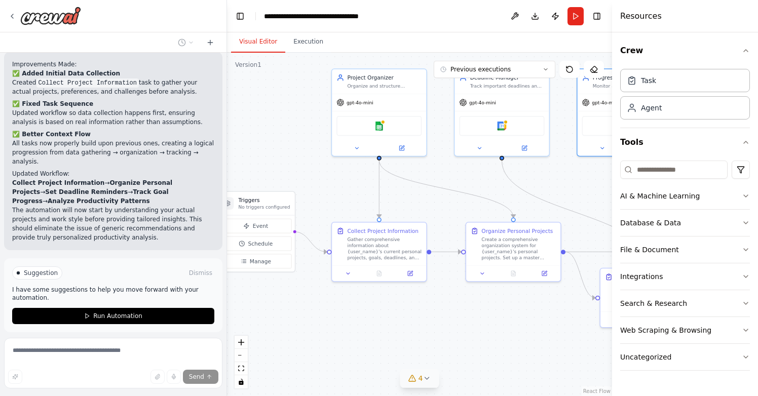
drag, startPoint x: 355, startPoint y: 318, endPoint x: 398, endPoint y: 344, distance: 49.5
click at [398, 344] on div ".deletable-edge-delete-btn { width: 20px; height: 20px; border: 0px solid #ffff…" at bounding box center [419, 225] width 385 height 344
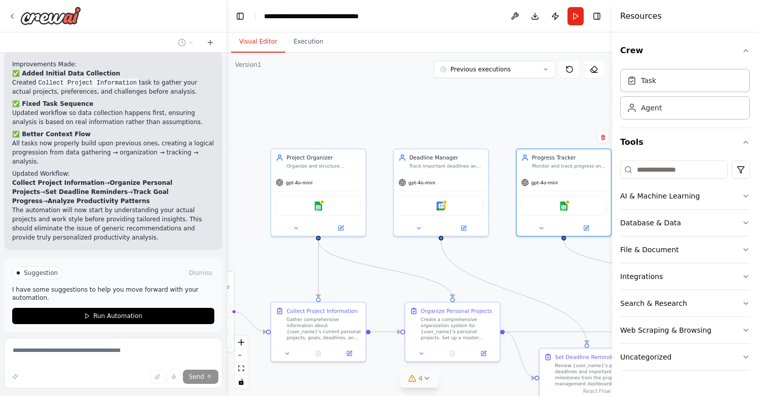
drag, startPoint x: 467, startPoint y: 175, endPoint x: 406, endPoint y: 255, distance: 100.6
click at [406, 255] on div ".deletable-edge-delete-btn { width: 20px; height: 20px; border: 0px solid #ffff…" at bounding box center [419, 225] width 385 height 344
click at [460, 179] on div "gpt-4o-mini" at bounding box center [441, 181] width 94 height 17
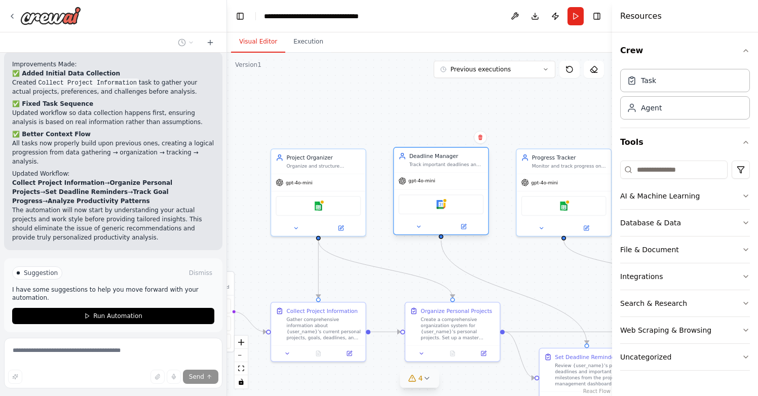
click at [460, 179] on div "gpt-4o-mini" at bounding box center [441, 181] width 94 height 17
click at [419, 156] on div "Deadline Manager" at bounding box center [446, 157] width 74 height 8
click at [465, 228] on icon at bounding box center [463, 227] width 5 height 5
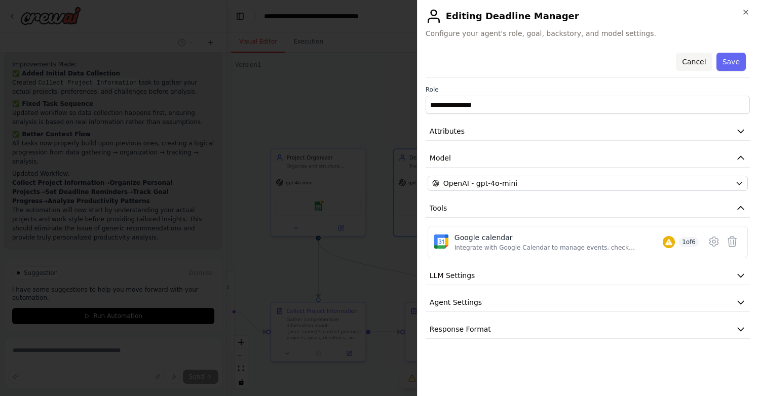
click at [698, 61] on button "Cancel" at bounding box center [694, 62] width 36 height 18
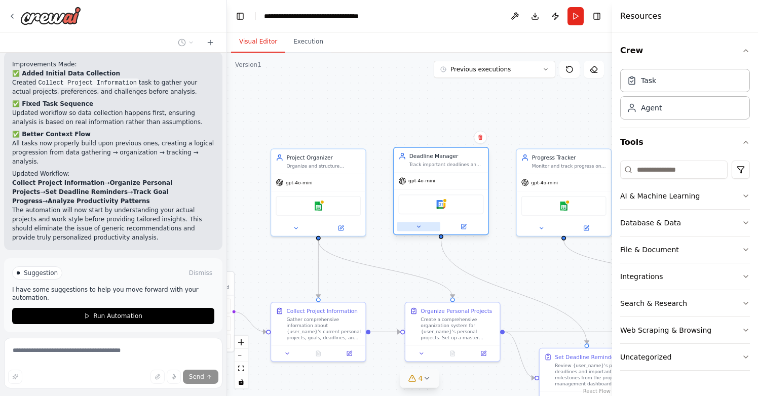
click at [419, 230] on button at bounding box center [419, 226] width 44 height 9
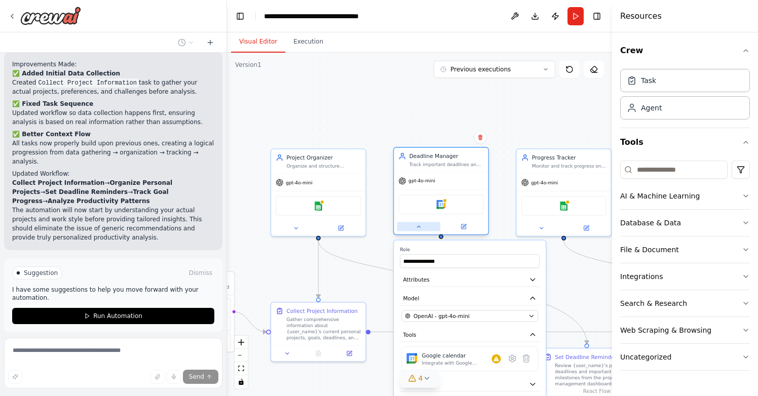
click at [419, 230] on icon at bounding box center [419, 226] width 6 height 6
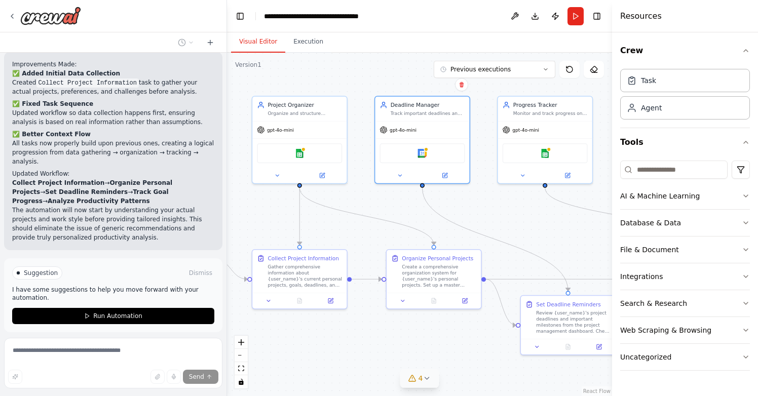
drag, startPoint x: 384, startPoint y: 226, endPoint x: 361, endPoint y: 169, distance: 61.6
click at [361, 169] on div ".deletable-edge-delete-btn { width: 20px; height: 20px; border: 0px solid #ffff…" at bounding box center [419, 225] width 385 height 344
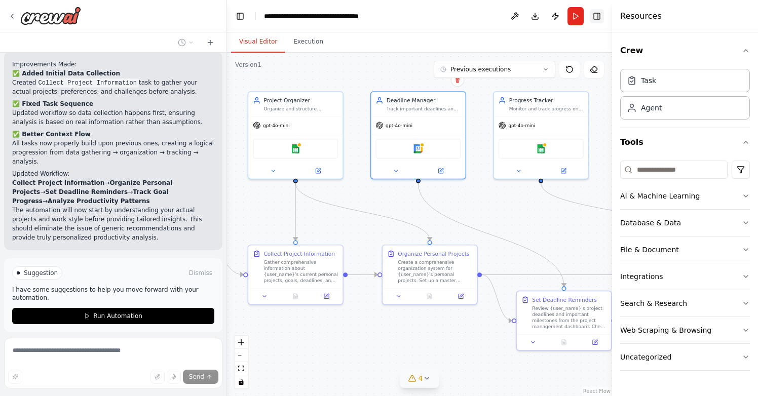
click at [596, 14] on button "Toggle Right Sidebar" at bounding box center [597, 16] width 14 height 14
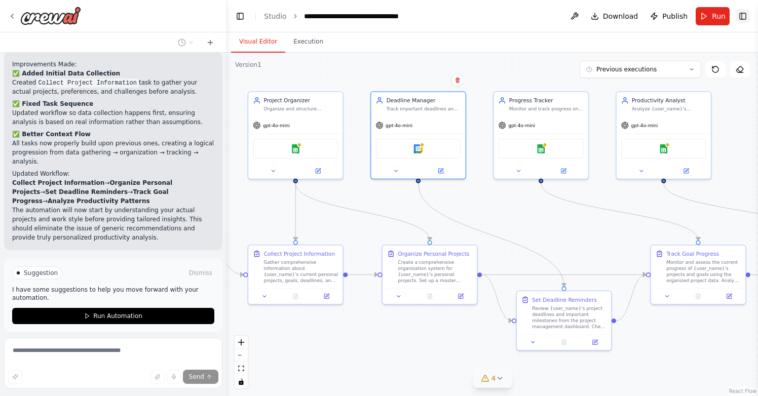
click at [745, 19] on button "Toggle Right Sidebar" at bounding box center [743, 16] width 14 height 14
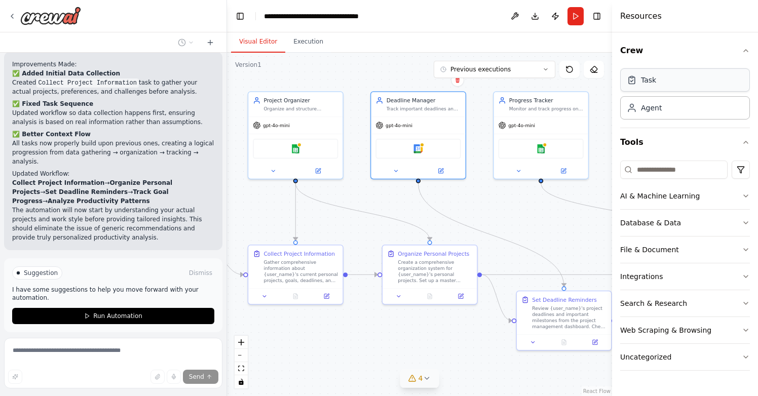
click at [688, 86] on div "Task" at bounding box center [685, 79] width 130 height 23
click at [659, 114] on div "Agent" at bounding box center [685, 107] width 130 height 23
click at [597, 16] on button "Toggle Right Sidebar" at bounding box center [597, 16] width 14 height 14
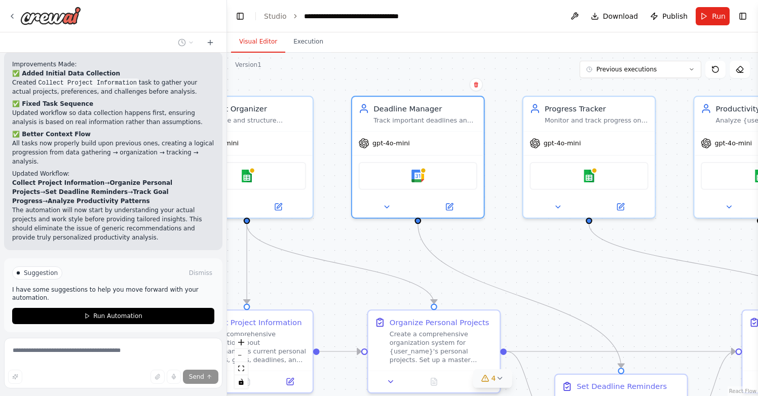
drag, startPoint x: 472, startPoint y: 182, endPoint x: 483, endPoint y: 232, distance: 51.0
click at [483, 232] on div ".deletable-edge-delete-btn { width: 20px; height: 20px; border: 0px solid #ffff…" at bounding box center [492, 225] width 531 height 344
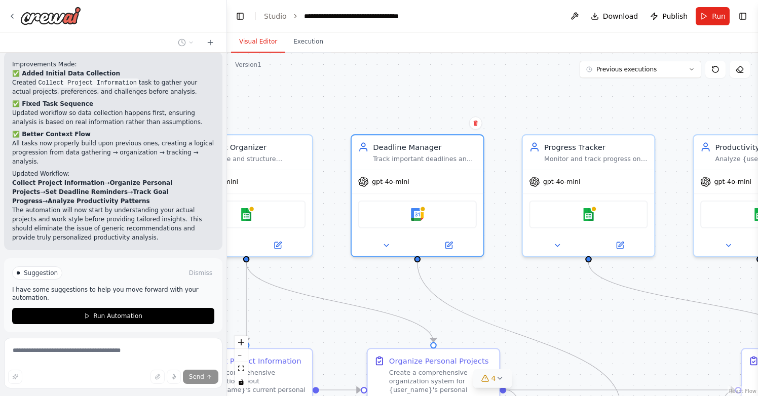
drag, startPoint x: 498, startPoint y: 239, endPoint x: 497, endPoint y: 280, distance: 41.6
click at [497, 280] on div ".deletable-edge-delete-btn { width: 20px; height: 20px; border: 0px solid #ffff…" at bounding box center [492, 225] width 531 height 344
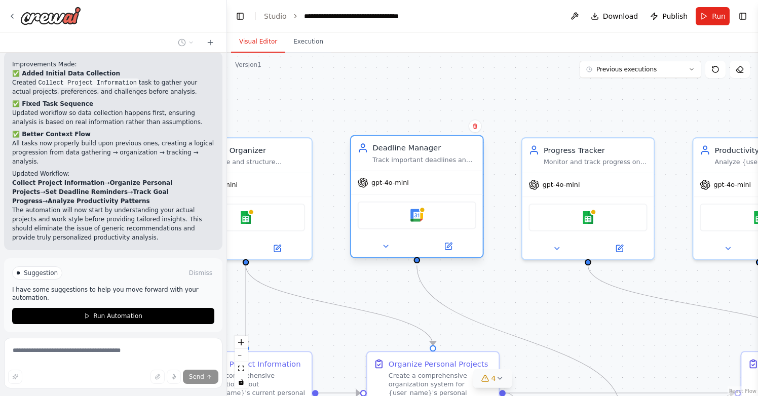
click at [422, 153] on div "Deadline Manager" at bounding box center [424, 148] width 104 height 11
click at [402, 188] on div "gpt-4o-mini" at bounding box center [417, 182] width 132 height 23
click at [416, 216] on img at bounding box center [417, 215] width 13 height 13
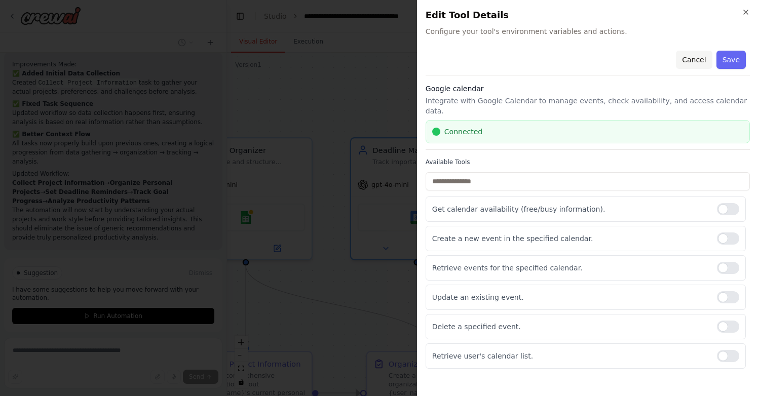
click at [700, 59] on button "Cancel" at bounding box center [694, 60] width 36 height 18
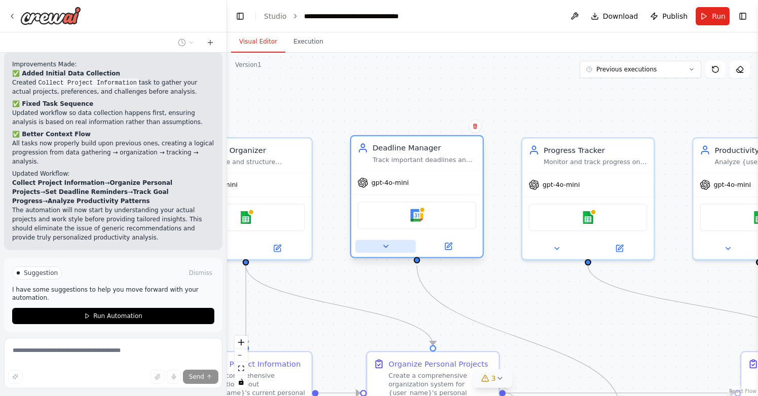
click at [386, 246] on icon at bounding box center [386, 246] width 4 height 2
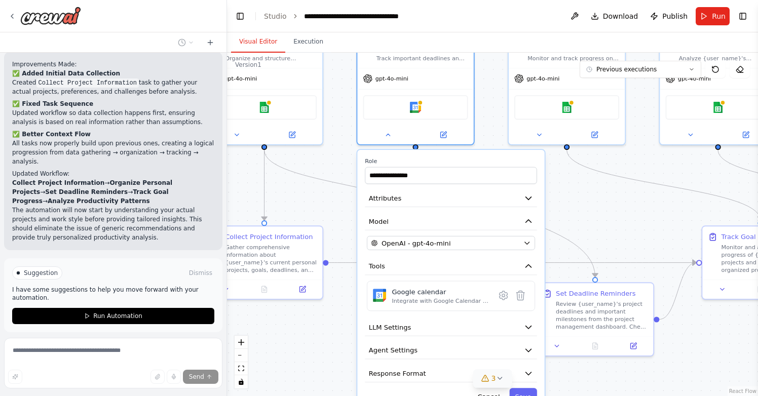
drag, startPoint x: 340, startPoint y: 339, endPoint x: 339, endPoint y: 219, distance: 119.6
click at [339, 219] on div ".deletable-edge-delete-btn { width: 20px; height: 20px; border: 0px solid #ffff…" at bounding box center [492, 225] width 531 height 344
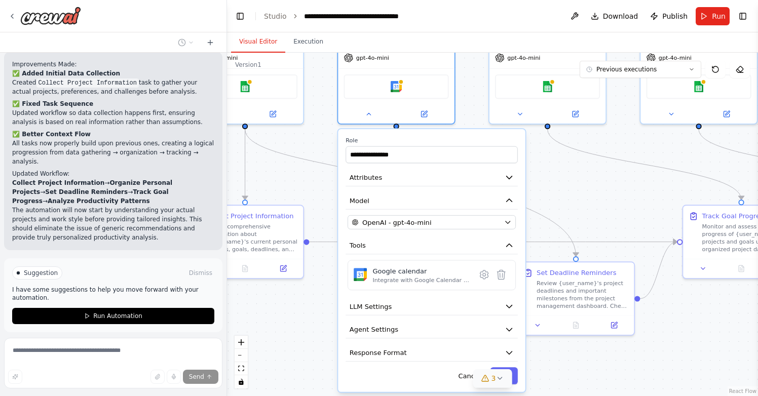
drag, startPoint x: 354, startPoint y: 284, endPoint x: 331, endPoint y: 284, distance: 22.3
click at [331, 284] on div ".deletable-edge-delete-btn { width: 20px; height: 20px; border: 0px solid #ffff…" at bounding box center [492, 225] width 531 height 344
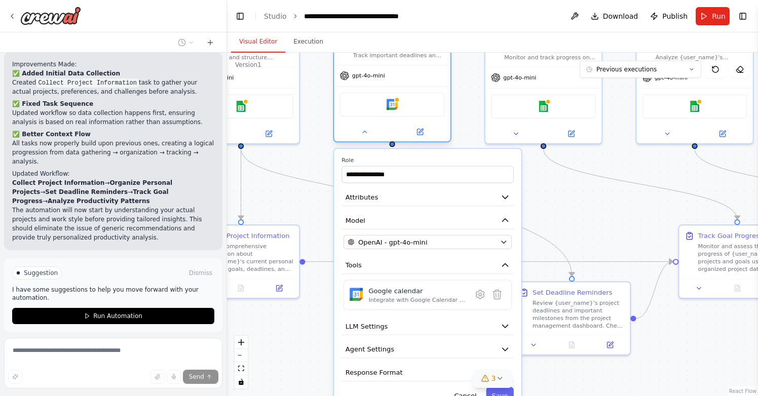
click at [366, 138] on div at bounding box center [392, 132] width 116 height 19
click at [366, 133] on icon at bounding box center [365, 132] width 8 height 8
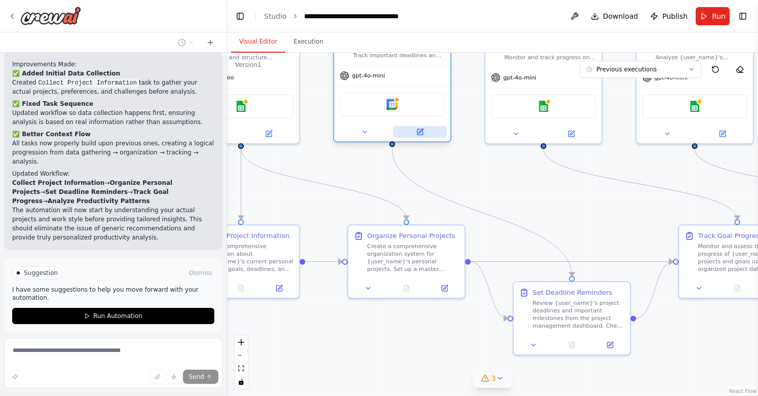
click at [423, 132] on icon at bounding box center [420, 132] width 6 height 6
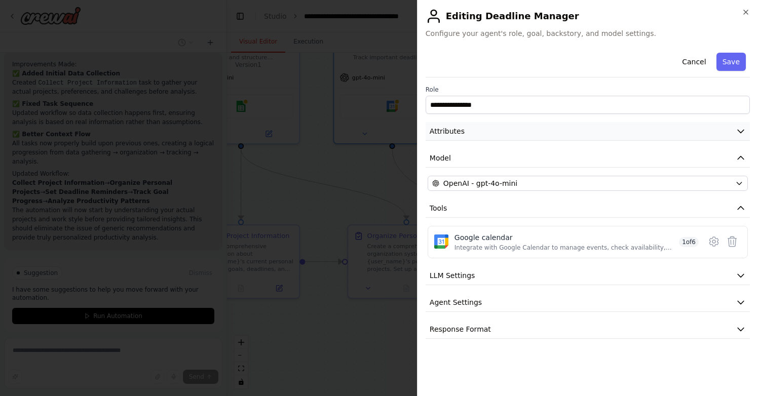
click at [739, 130] on icon "button" at bounding box center [741, 131] width 10 height 10
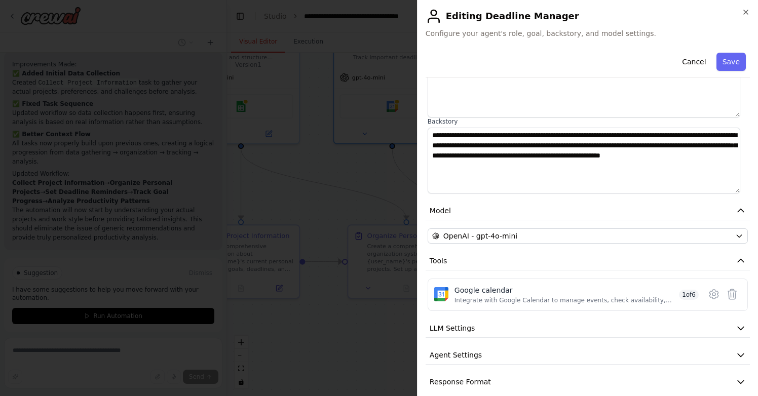
scroll to position [119, 0]
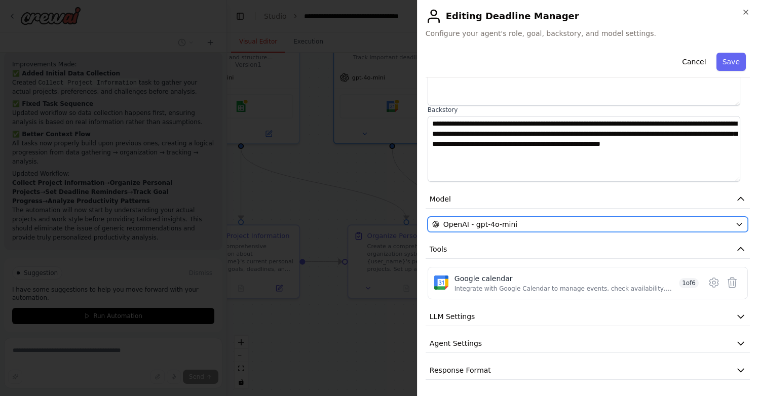
click at [737, 223] on icon "button" at bounding box center [739, 224] width 5 height 3
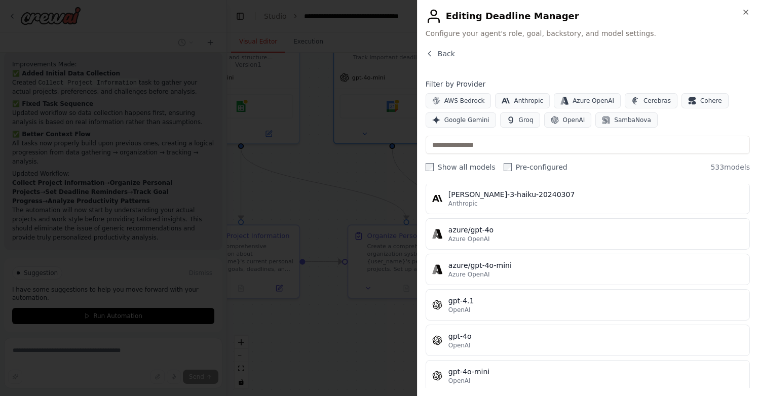
scroll to position [0, 0]
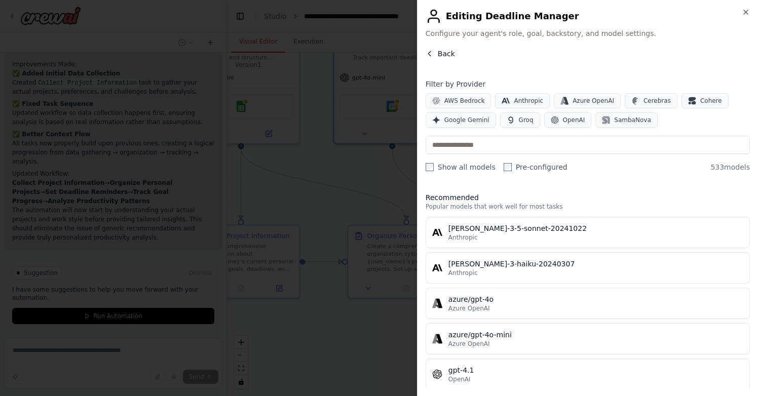
click at [449, 54] on span "Back" at bounding box center [446, 54] width 17 height 10
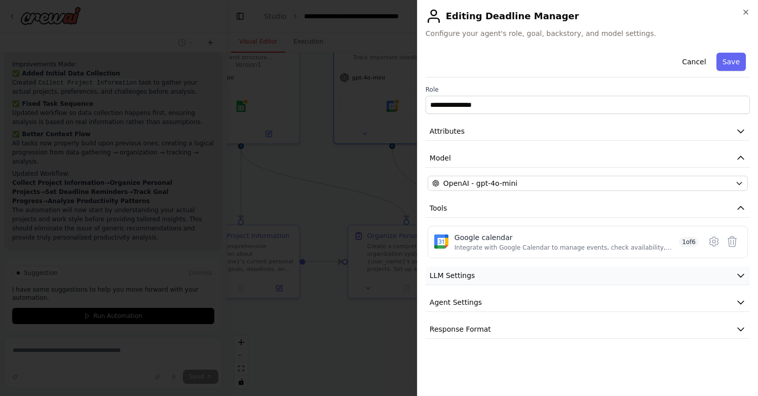
click at [742, 276] on icon "button" at bounding box center [741, 276] width 6 height 3
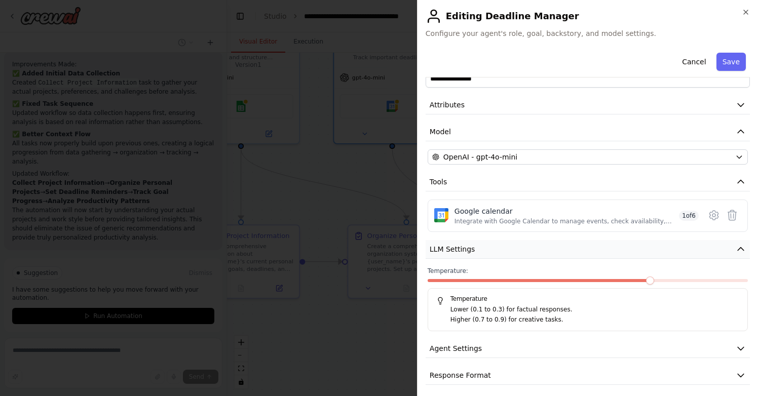
scroll to position [31, 0]
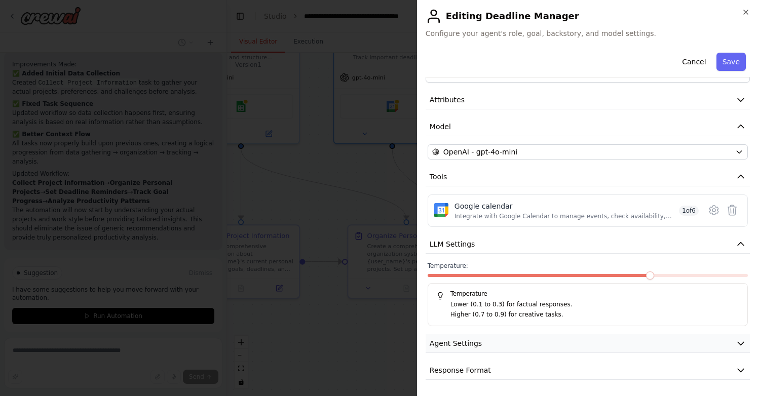
click at [736, 344] on icon "button" at bounding box center [741, 344] width 10 height 10
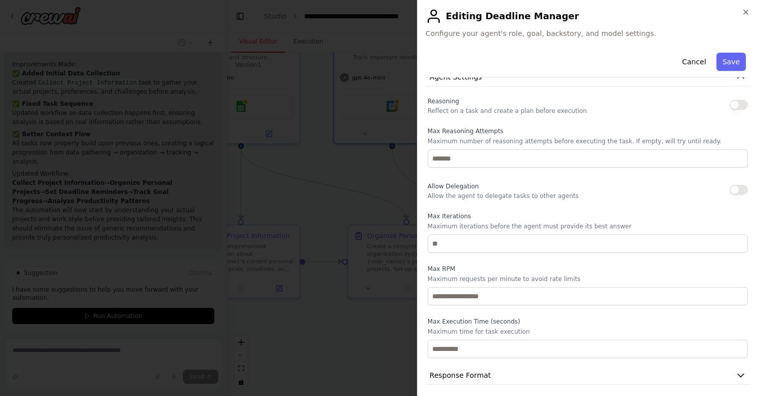
scroll to position [303, 0]
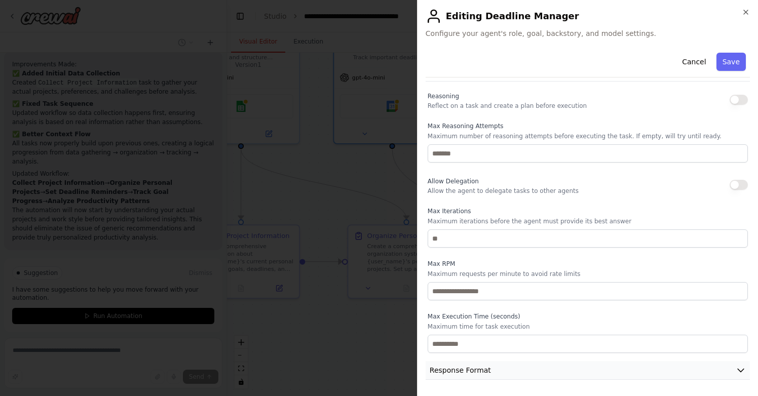
click at [728, 371] on button "Response Format" at bounding box center [588, 370] width 324 height 19
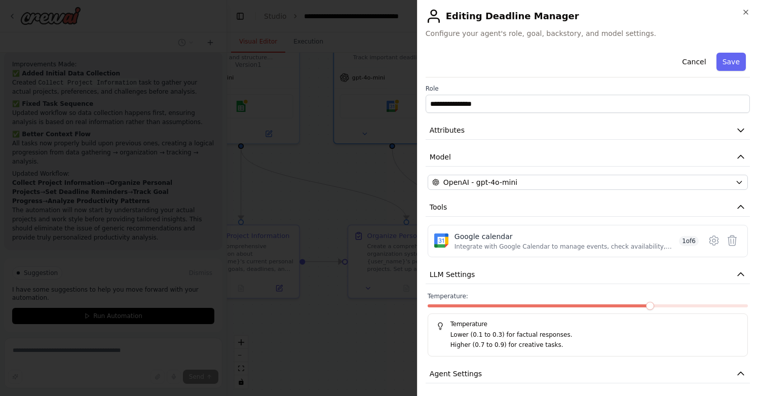
scroll to position [0, 0]
click at [736, 130] on icon "button" at bounding box center [741, 131] width 10 height 10
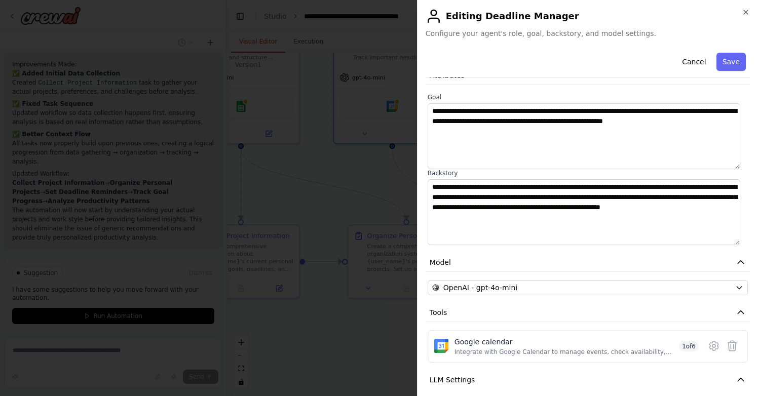
scroll to position [57, 0]
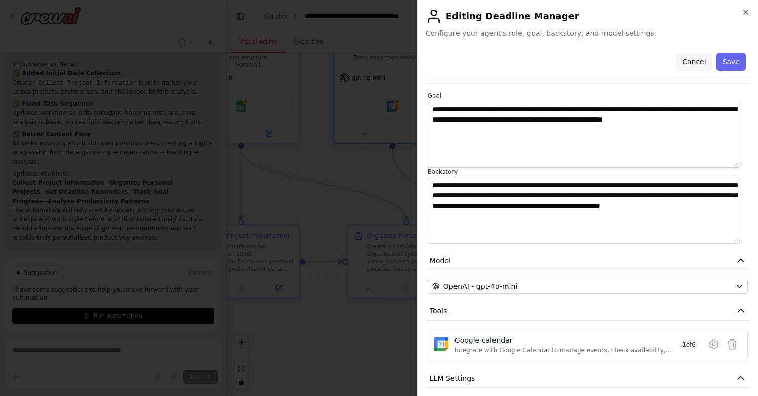
click at [691, 60] on button "Cancel" at bounding box center [694, 62] width 36 height 18
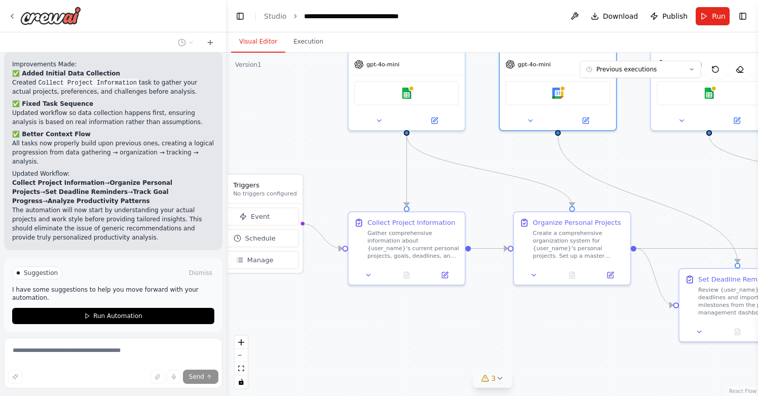
drag, startPoint x: 397, startPoint y: 196, endPoint x: 563, endPoint y: 183, distance: 166.2
click at [563, 183] on div ".deletable-edge-delete-btn { width: 20px; height: 20px; border: 0px solid #ffff…" at bounding box center [492, 225] width 531 height 344
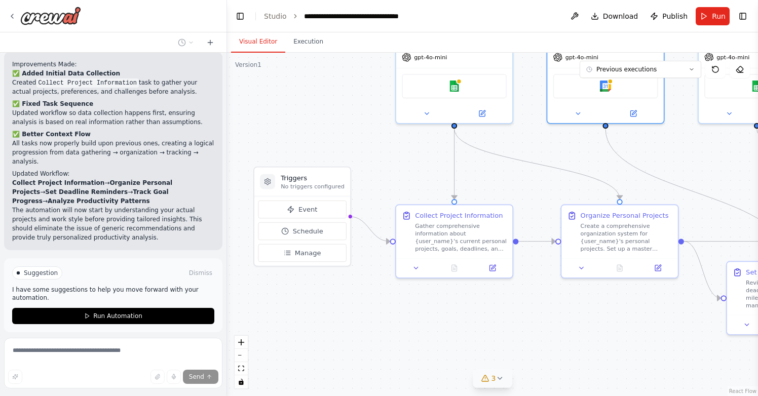
drag, startPoint x: 295, startPoint y: 327, endPoint x: 344, endPoint y: 319, distance: 48.8
click at [343, 320] on div ".deletable-edge-delete-btn { width: 20px; height: 20px; border: 0px solid #ffff…" at bounding box center [492, 225] width 531 height 344
click at [317, 209] on button "Event" at bounding box center [302, 209] width 88 height 18
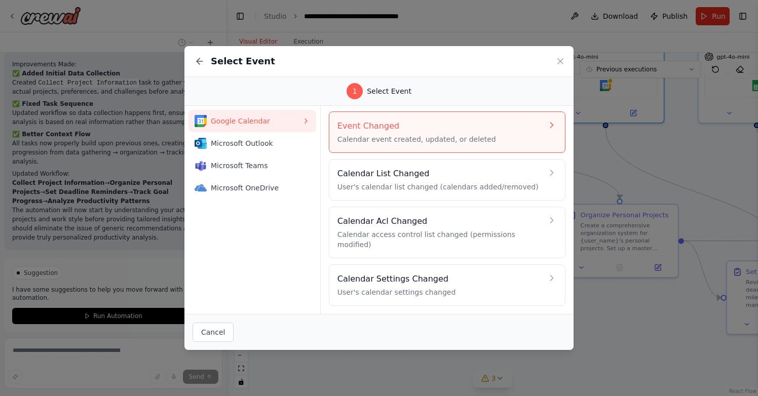
scroll to position [0, 0]
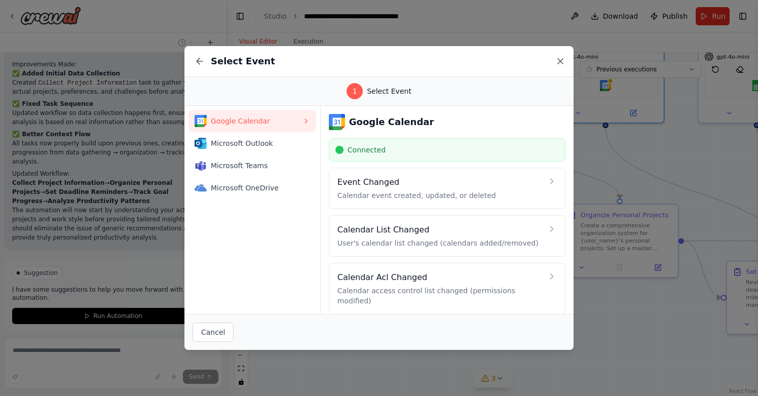
click at [559, 62] on icon at bounding box center [560, 61] width 10 height 10
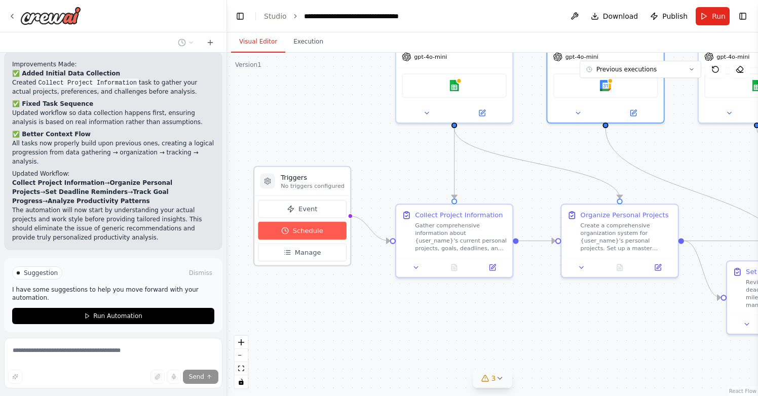
click at [313, 232] on span "Schedule" at bounding box center [308, 231] width 30 height 10
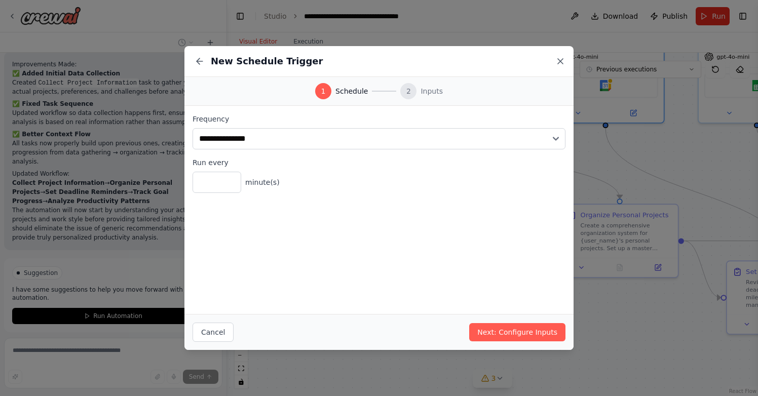
click at [560, 59] on icon at bounding box center [560, 61] width 10 height 10
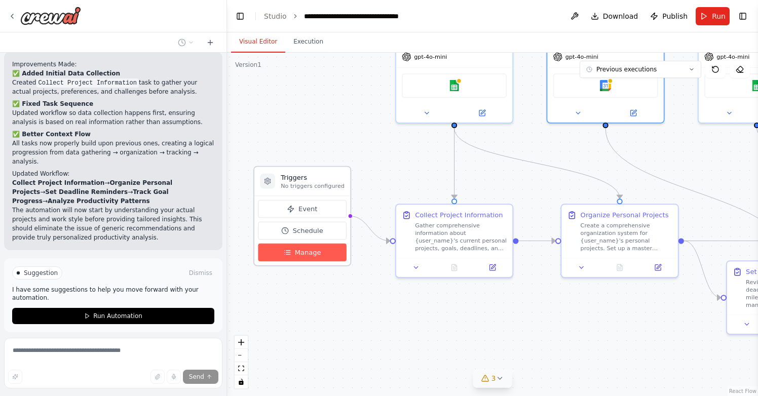
click at [313, 254] on span "Manage" at bounding box center [308, 253] width 26 height 10
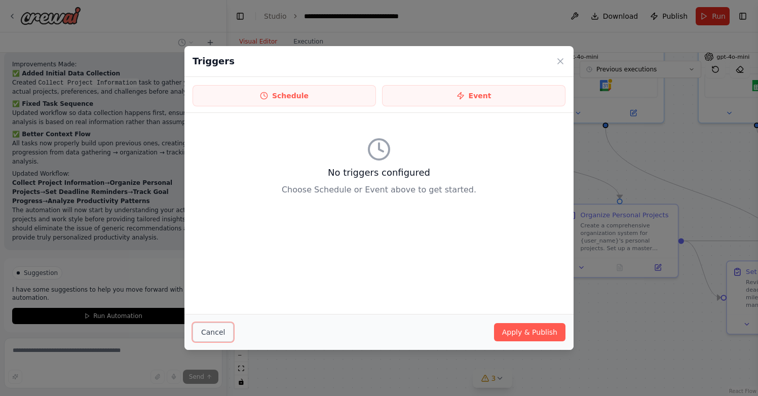
click at [214, 327] on button "Cancel" at bounding box center [213, 332] width 41 height 19
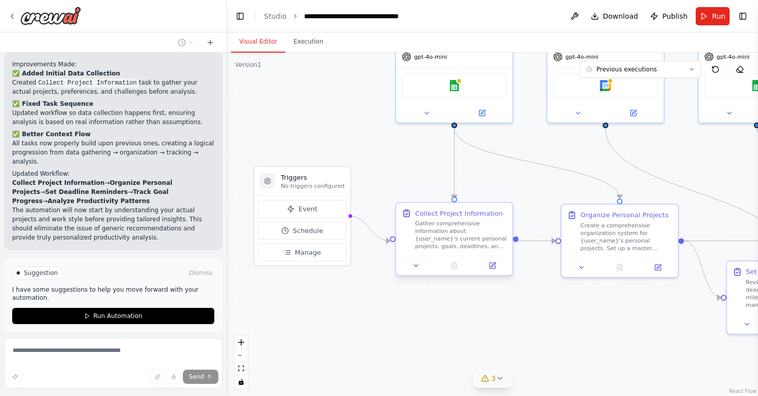
click at [454, 234] on div "Gather comprehensive information about {user_name}'s current personal projects,…" at bounding box center [461, 235] width 92 height 30
click at [495, 265] on icon at bounding box center [493, 266] width 8 height 8
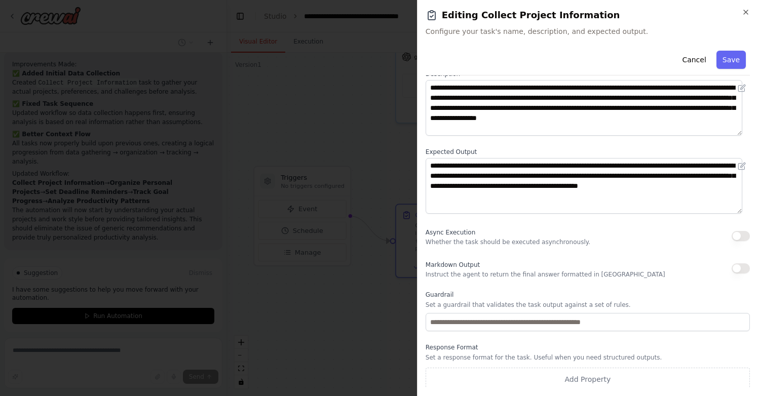
scroll to position [61, 0]
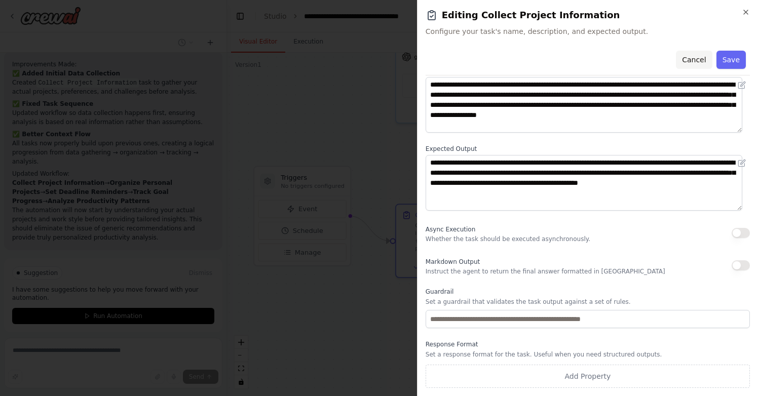
click at [686, 59] on button "Cancel" at bounding box center [694, 60] width 36 height 18
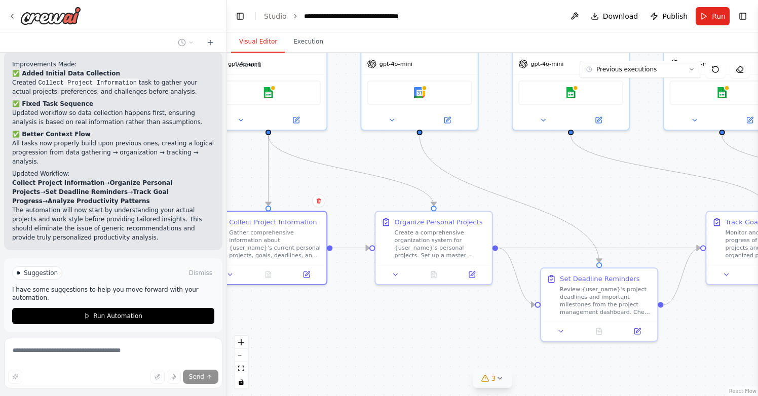
drag, startPoint x: 556, startPoint y: 301, endPoint x: 370, endPoint y: 308, distance: 186.1
click at [370, 308] on div ".deletable-edge-delete-btn { width: 20px; height: 20px; border: 0px solid #ffff…" at bounding box center [492, 225] width 531 height 344
click at [426, 245] on div "Create a comprehensive organization system for {user_name}'s personal projects.…" at bounding box center [441, 242] width 92 height 30
click at [426, 245] on div "Create a comprehensive organization system for {user_name}'s personal projects.…" at bounding box center [445, 242] width 92 height 30
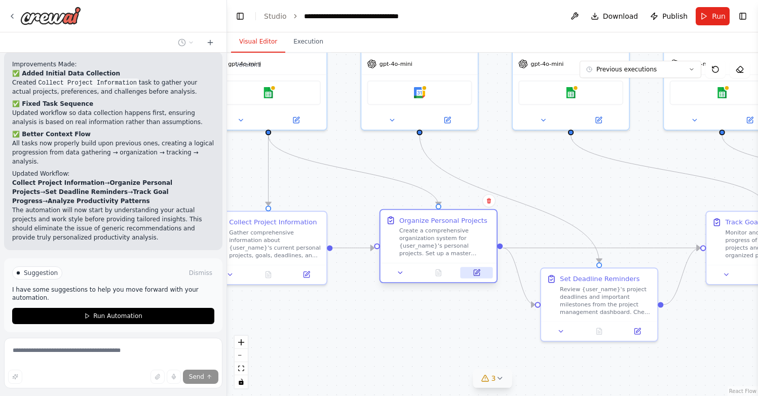
click at [478, 273] on icon at bounding box center [477, 273] width 6 height 6
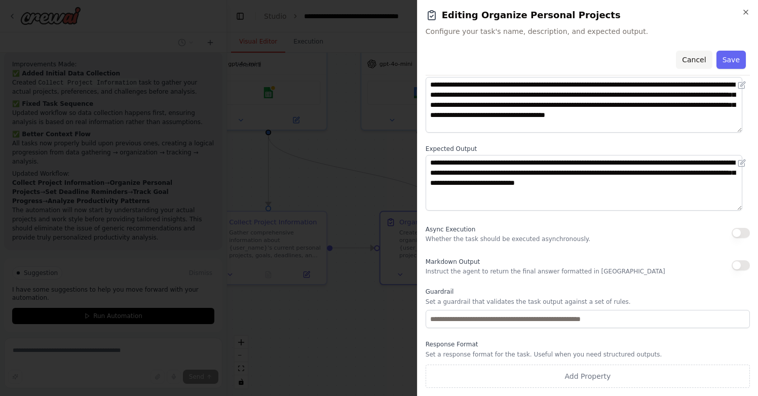
click at [692, 61] on button "Cancel" at bounding box center [694, 60] width 36 height 18
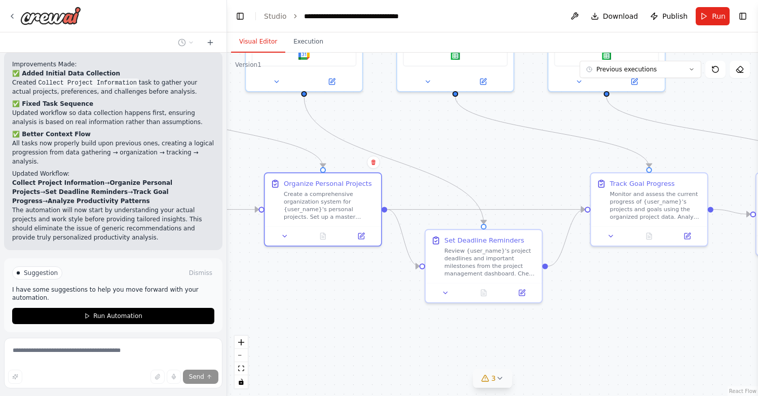
drag, startPoint x: 635, startPoint y: 213, endPoint x: 519, endPoint y: 175, distance: 121.8
click at [519, 175] on div ".deletable-edge-delete-btn { width: 20px; height: 20px; border: 0px solid #ffff…" at bounding box center [492, 225] width 531 height 344
click at [489, 258] on div "Review {user_name}'s project deadlines and important milestones from the projec…" at bounding box center [490, 260] width 92 height 30
click at [519, 292] on icon at bounding box center [522, 291] width 6 height 6
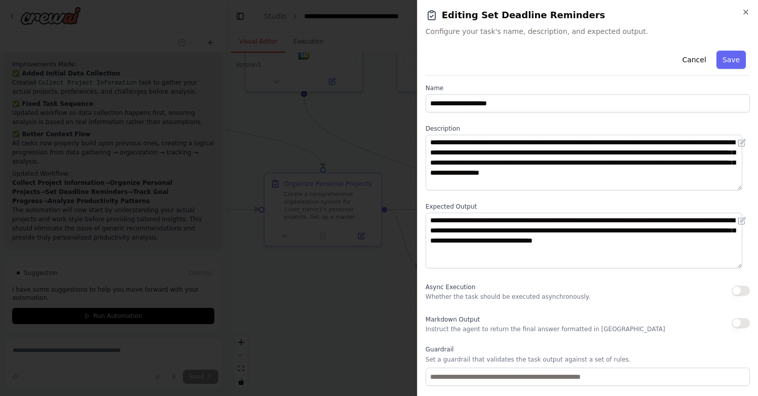
scroll to position [0, 0]
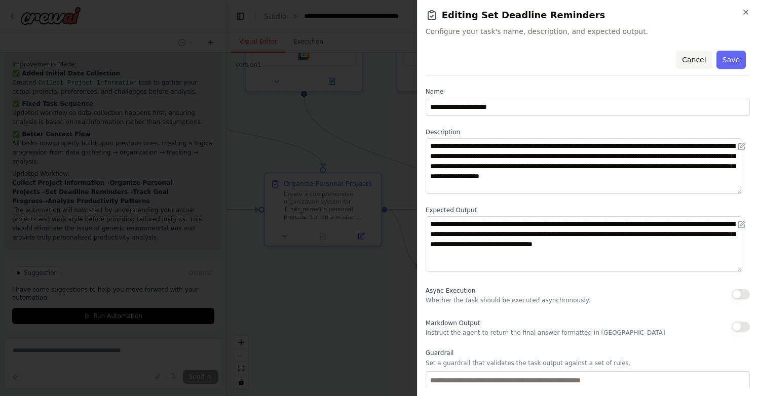
click at [699, 57] on button "Cancel" at bounding box center [694, 60] width 36 height 18
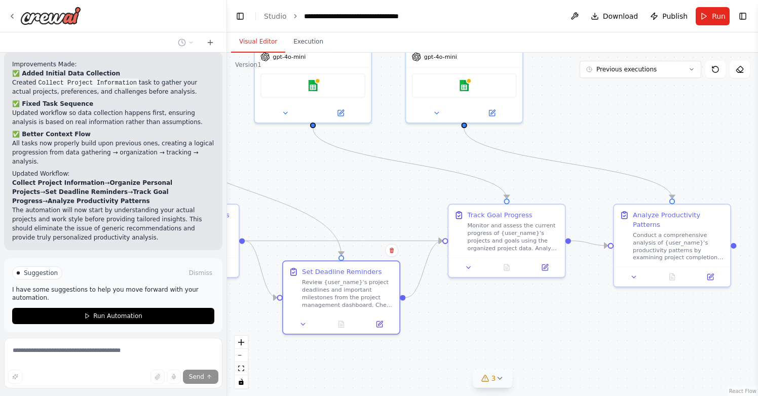
drag, startPoint x: 655, startPoint y: 295, endPoint x: 512, endPoint y: 326, distance: 146.3
click at [512, 326] on div ".deletable-edge-delete-btn { width: 20px; height: 20px; border: 0px solid #ffff…" at bounding box center [492, 225] width 531 height 344
click at [510, 234] on div "Monitor and assess the current progress of {user_name}'s projects and goals usi…" at bounding box center [513, 235] width 92 height 30
click at [546, 268] on icon at bounding box center [545, 266] width 6 height 6
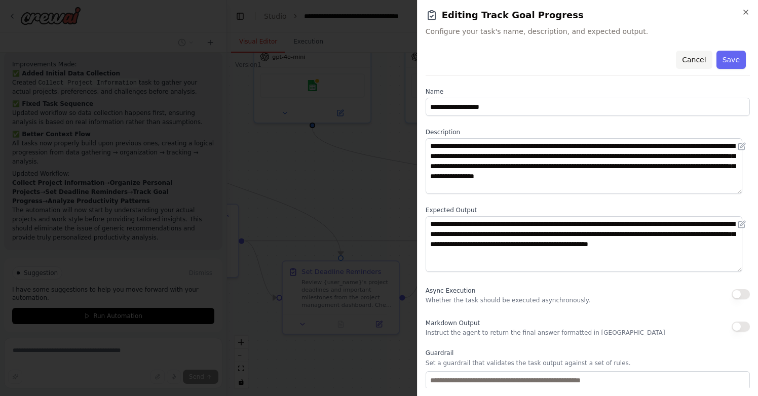
click at [689, 54] on button "Cancel" at bounding box center [694, 60] width 36 height 18
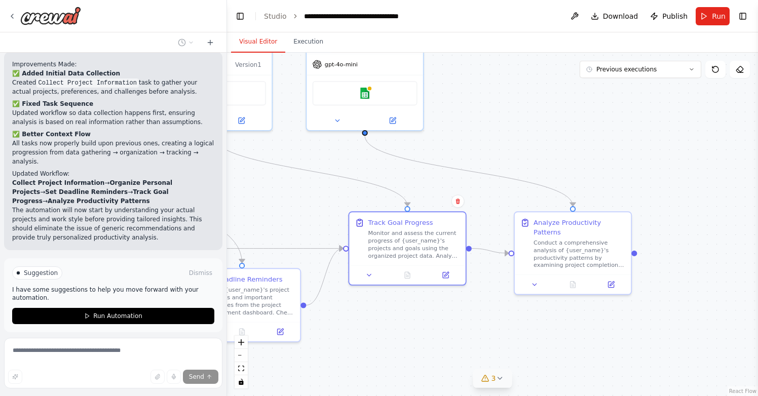
drag, startPoint x: 689, startPoint y: 127, endPoint x: 590, endPoint y: 134, distance: 99.1
click at [590, 135] on div ".deletable-edge-delete-btn { width: 20px; height: 20px; border: 0px solid #ffff…" at bounding box center [492, 225] width 531 height 344
click at [574, 255] on div "Conduct a comprehensive analysis of {user_name}'s productivity patterns by exam…" at bounding box center [580, 252] width 92 height 30
click at [610, 287] on button at bounding box center [611, 282] width 32 height 11
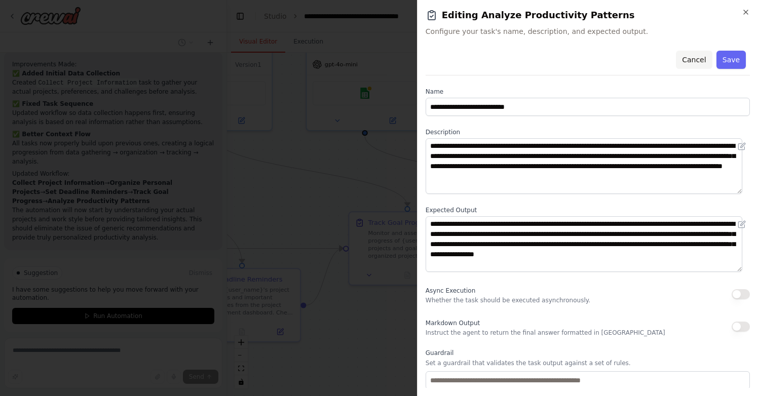
click at [691, 55] on button "Cancel" at bounding box center [694, 60] width 36 height 18
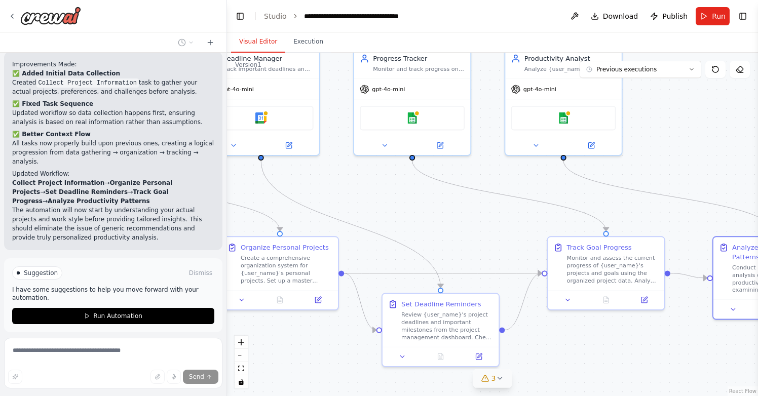
drag, startPoint x: 515, startPoint y: 119, endPoint x: 722, endPoint y: 145, distance: 208.4
click at [722, 145] on div ".deletable-edge-delete-btn { width: 20px; height: 20px; border: 0px solid #ffff…" at bounding box center [492, 225] width 531 height 344
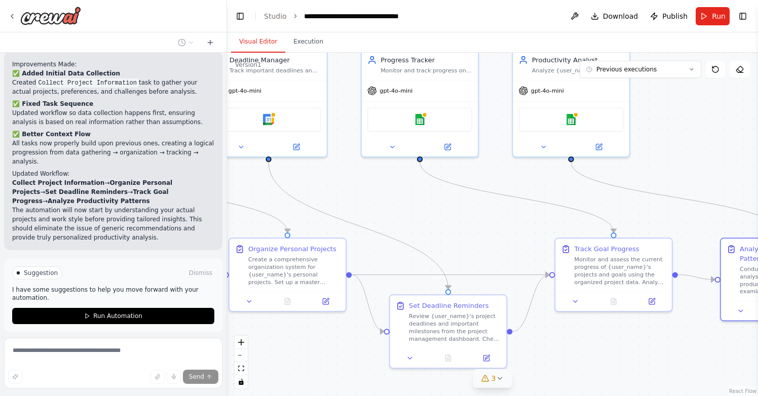
drag, startPoint x: 460, startPoint y: 216, endPoint x: 644, endPoint y: 234, distance: 184.3
click at [641, 234] on div ".deletable-edge-delete-btn { width: 20px; height: 20px; border: 0px solid #ffff…" at bounding box center [492, 225] width 531 height 344
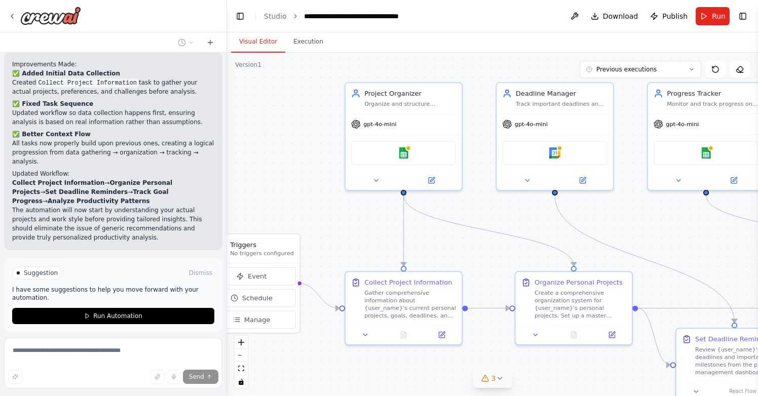
drag, startPoint x: 392, startPoint y: 201, endPoint x: 498, endPoint y: 217, distance: 107.2
click at [498, 217] on div ".deletable-edge-delete-btn { width: 20px; height: 20px; border: 0px solid #ffff…" at bounding box center [492, 225] width 531 height 344
click at [202, 352] on span "Stop" at bounding box center [209, 356] width 14 height 8
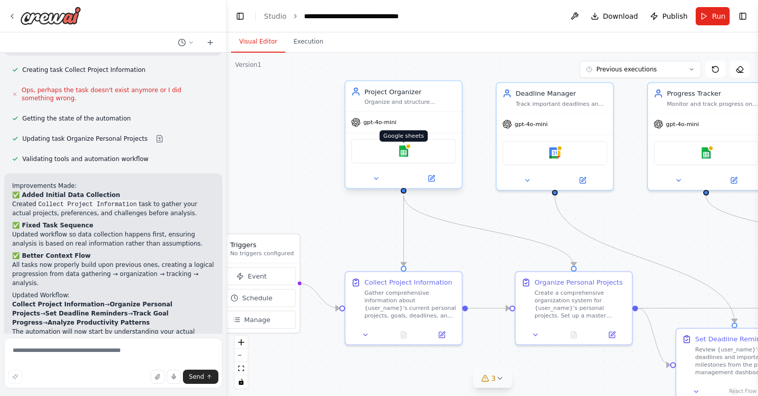
click at [404, 153] on img at bounding box center [403, 150] width 11 height 11
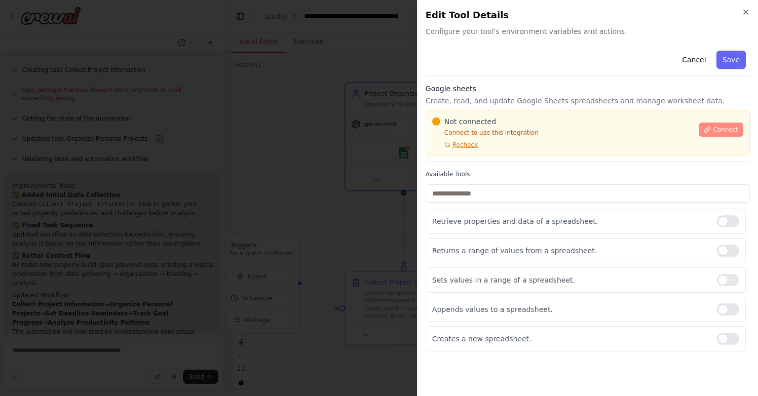
click at [716, 128] on span "Connect" at bounding box center [725, 130] width 25 height 8
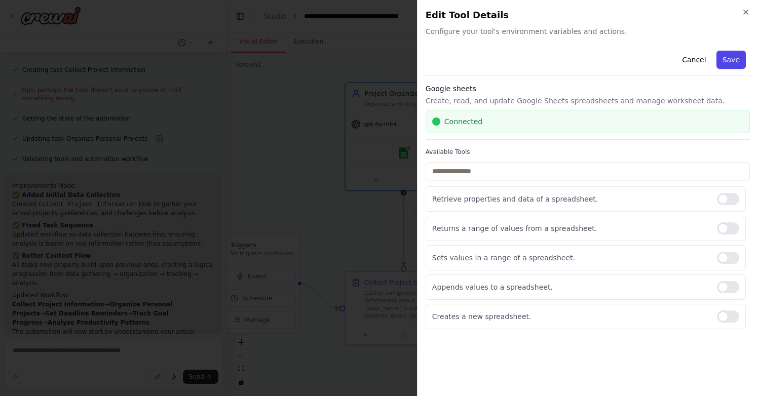
click at [735, 58] on button "Save" at bounding box center [731, 60] width 29 height 18
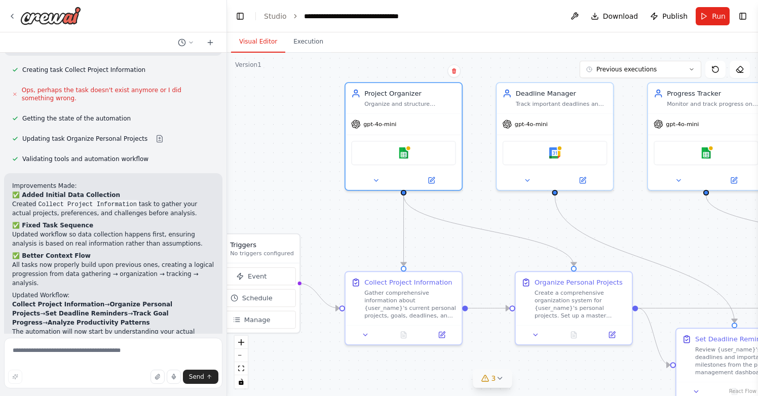
click at [497, 375] on icon at bounding box center [500, 379] width 8 height 8
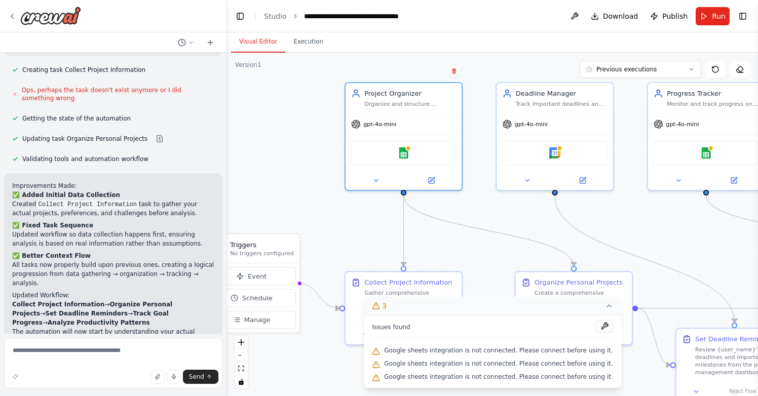
click at [326, 368] on div ".deletable-edge-delete-btn { width: 20px; height: 20px; border: 0px solid #ffff…" at bounding box center [492, 225] width 531 height 344
click at [339, 223] on div ".deletable-edge-delete-btn { width: 20px; height: 20px; border: 0px solid #ffff…" at bounding box center [492, 225] width 531 height 344
click at [715, 13] on span "Run" at bounding box center [719, 16] width 14 height 10
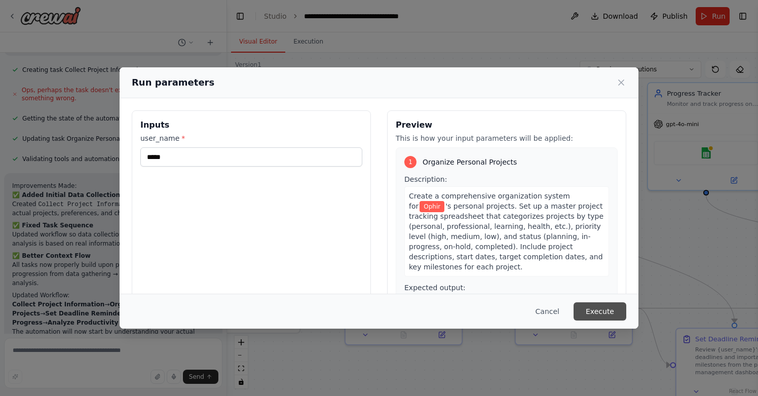
click at [603, 311] on button "Execute" at bounding box center [600, 312] width 53 height 18
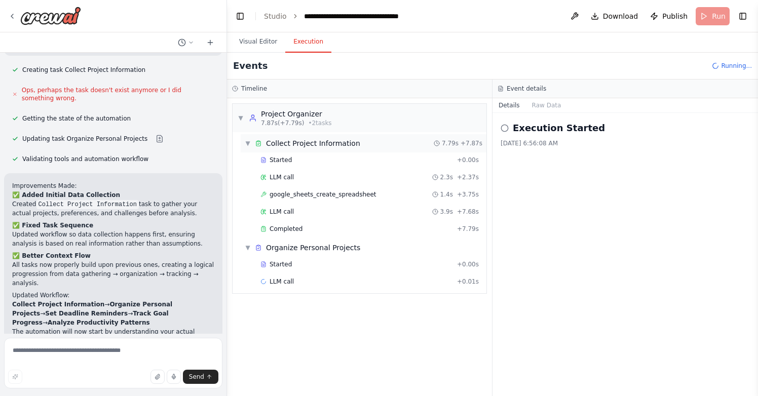
click at [249, 144] on span "▼" at bounding box center [248, 143] width 6 height 8
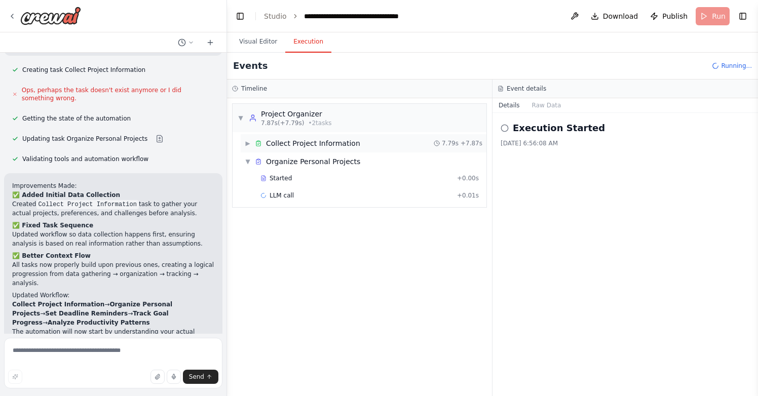
click at [249, 144] on span "▶" at bounding box center [248, 143] width 6 height 8
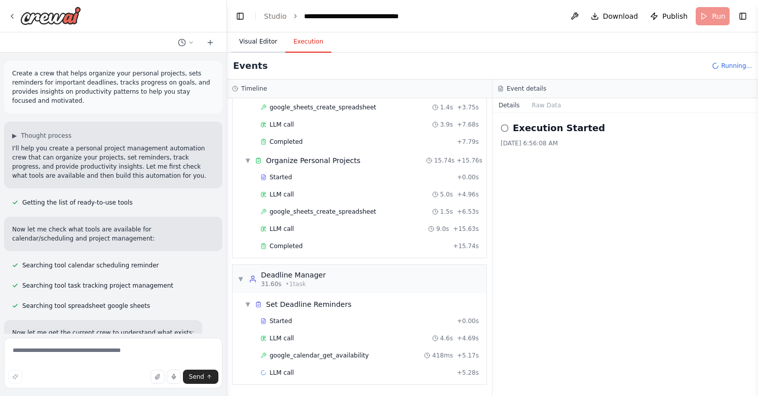
click at [251, 45] on button "Visual Editor" at bounding box center [258, 41] width 54 height 21
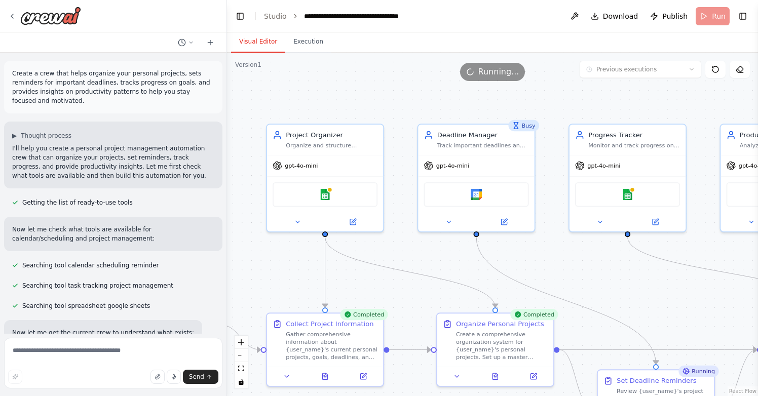
drag, startPoint x: 480, startPoint y: 129, endPoint x: 402, endPoint y: 171, distance: 88.9
click at [402, 171] on div ".deletable-edge-delete-btn { width: 20px; height: 20px; border: 0px solid #ffff…" at bounding box center [492, 225] width 531 height 344
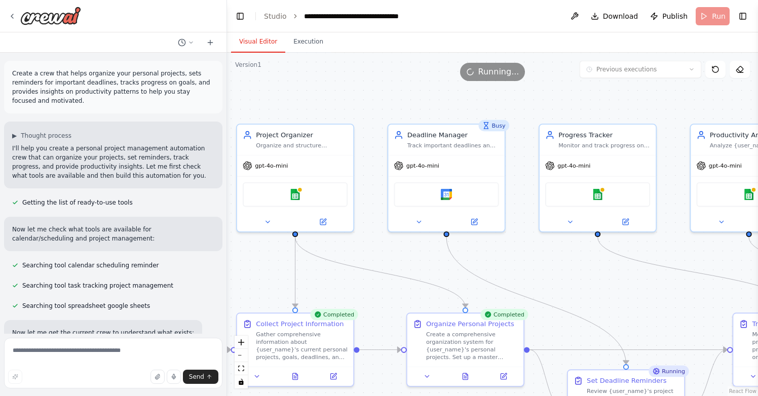
drag, startPoint x: 626, startPoint y: 103, endPoint x: 491, endPoint y: 109, distance: 135.5
click at [491, 109] on div ".deletable-edge-delete-btn { width: 20px; height: 20px; border: 0px solid #ffff…" at bounding box center [492, 225] width 531 height 344
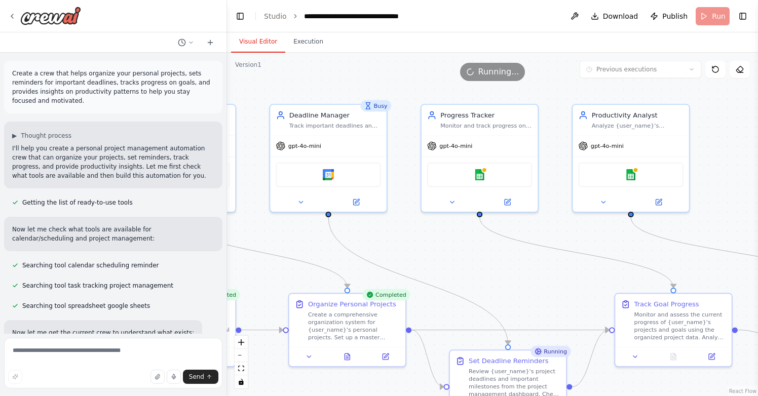
drag, startPoint x: 729, startPoint y: 118, endPoint x: 710, endPoint y: 45, distance: 74.9
click at [710, 47] on div "Visual Editor Execution Version 1 Previous executions Show Tools Hide Agents Tr…" at bounding box center [492, 214] width 531 height 364
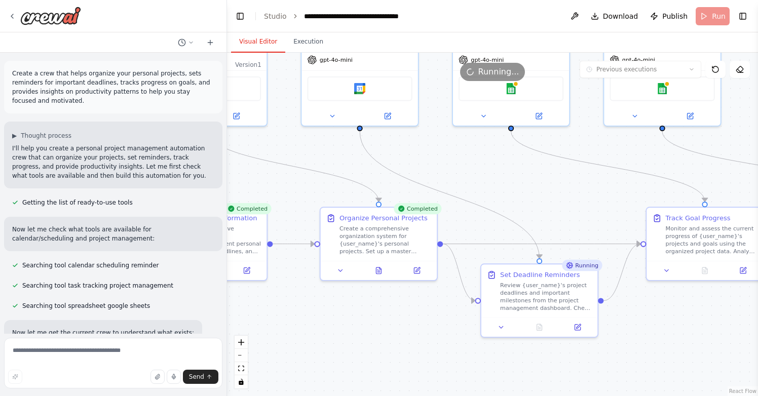
drag, startPoint x: 529, startPoint y: 215, endPoint x: 576, endPoint y: 179, distance: 59.2
click at [576, 179] on div ".deletable-edge-delete-btn { width: 20px; height: 20px; border: 0px solid #ffff…" at bounding box center [492, 225] width 531 height 344
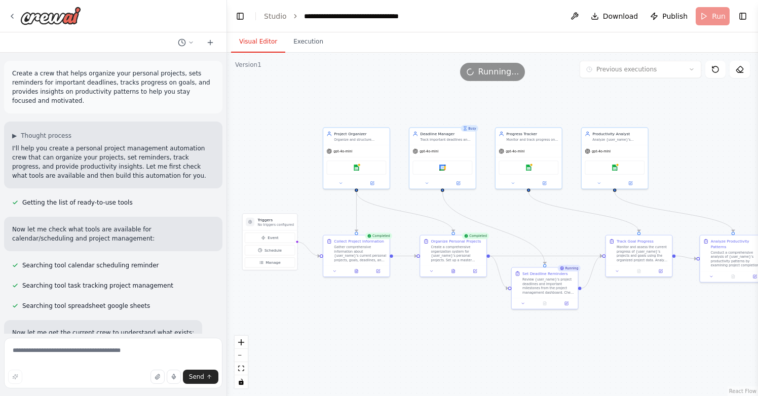
drag, startPoint x: 558, startPoint y: 185, endPoint x: 542, endPoint y: 222, distance: 40.7
click at [542, 222] on div ".deletable-edge-delete-btn { width: 20px; height: 20px; border: 0px solid #ffff…" at bounding box center [492, 225] width 531 height 344
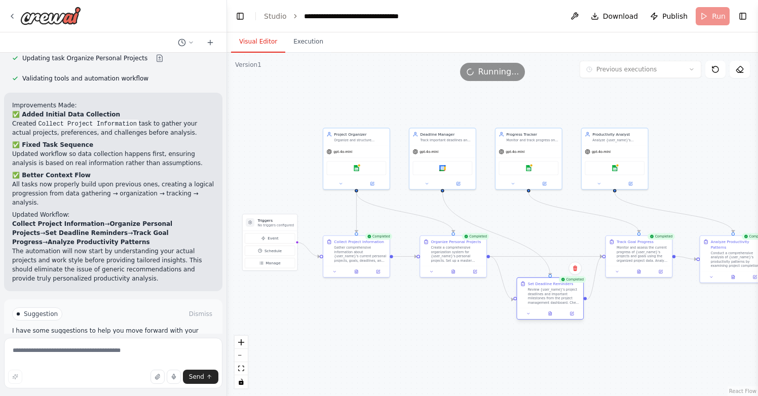
scroll to position [1372, 0]
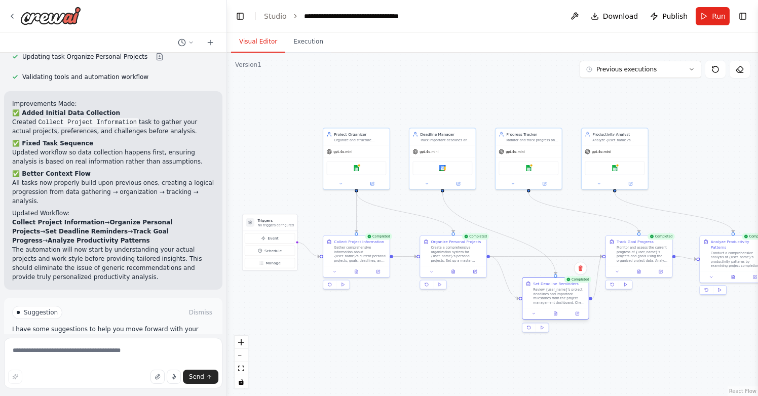
drag, startPoint x: 546, startPoint y: 282, endPoint x: 554, endPoint y: 295, distance: 15.5
click at [554, 295] on div "Review {user_name}'s project deadlines and important milestones from the projec…" at bounding box center [559, 296] width 52 height 17
click at [43, 309] on span "Suggestion" at bounding box center [41, 313] width 34 height 8
click at [133, 352] on span "Improve automation" at bounding box center [118, 356] width 62 height 8
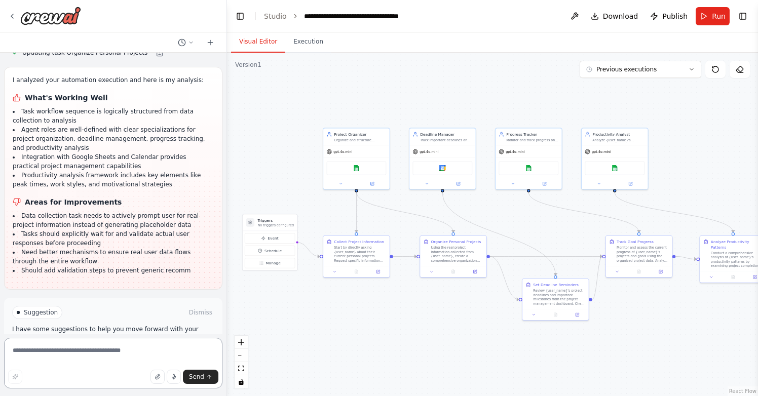
scroll to position [1749, 0]
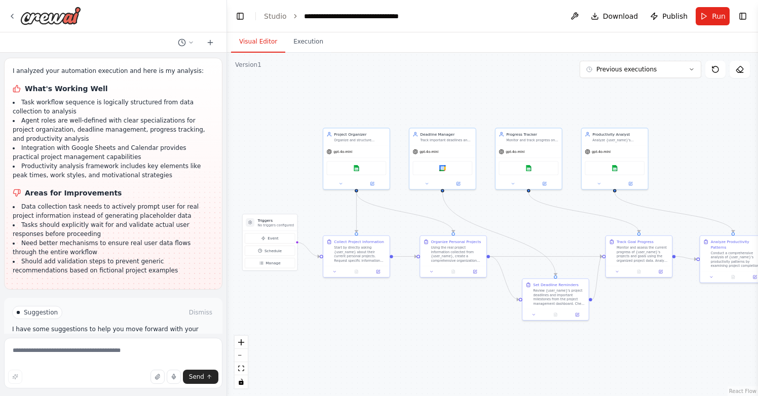
click at [120, 352] on span "Run Automation" at bounding box center [117, 356] width 49 height 8
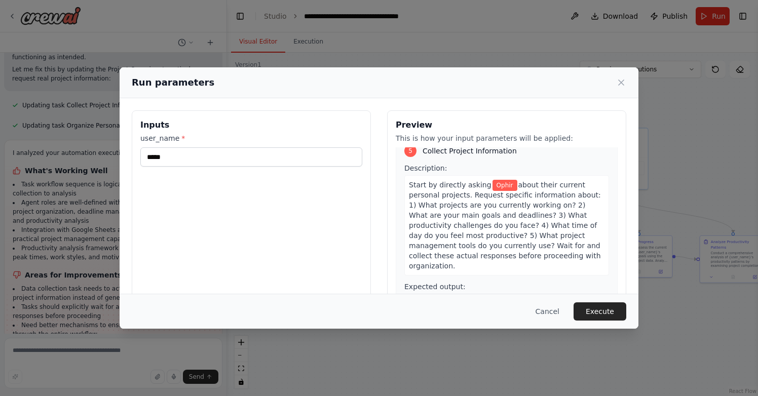
scroll to position [69, 0]
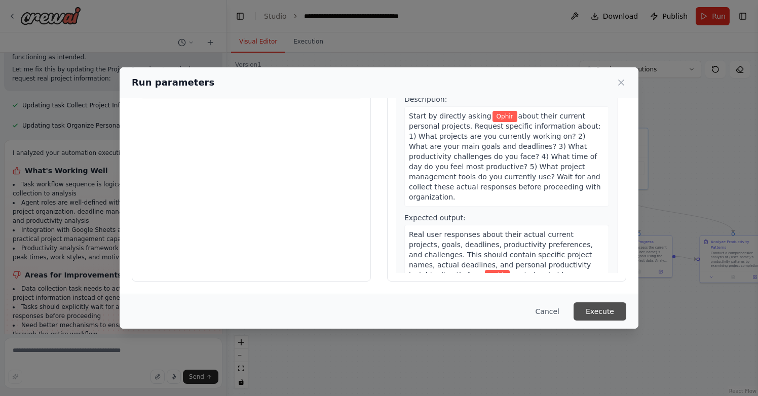
click at [610, 313] on button "Execute" at bounding box center [600, 312] width 53 height 18
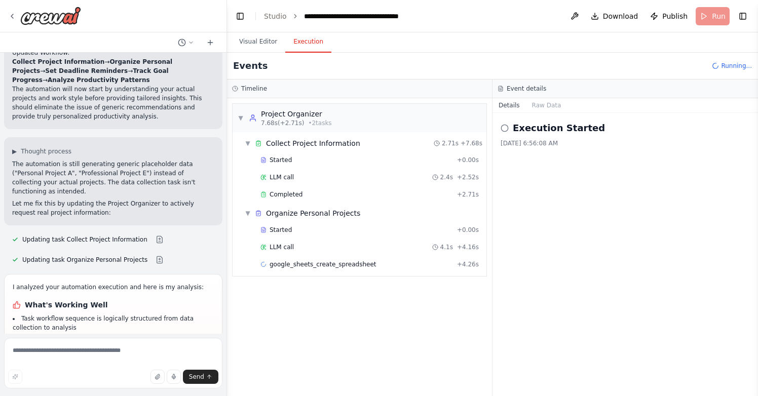
scroll to position [1667, 0]
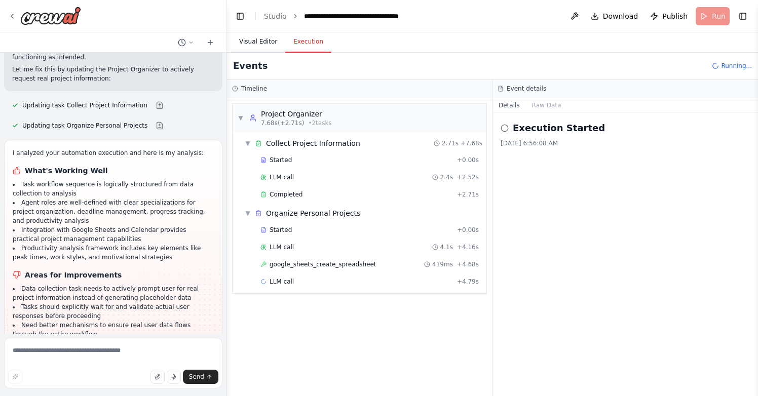
click at [260, 43] on button "Visual Editor" at bounding box center [258, 41] width 54 height 21
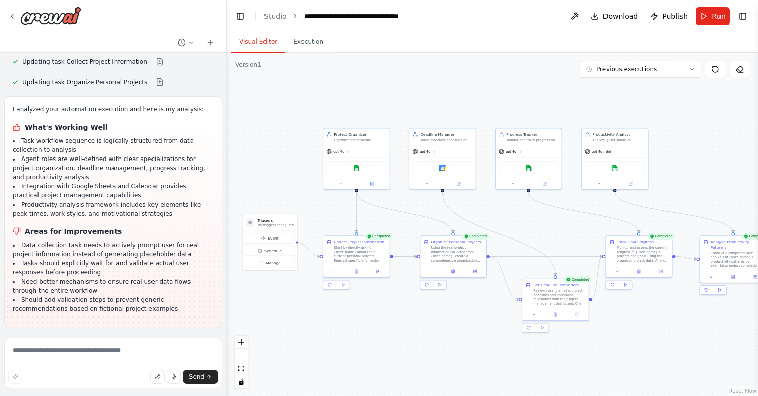
scroll to position [1749, 0]
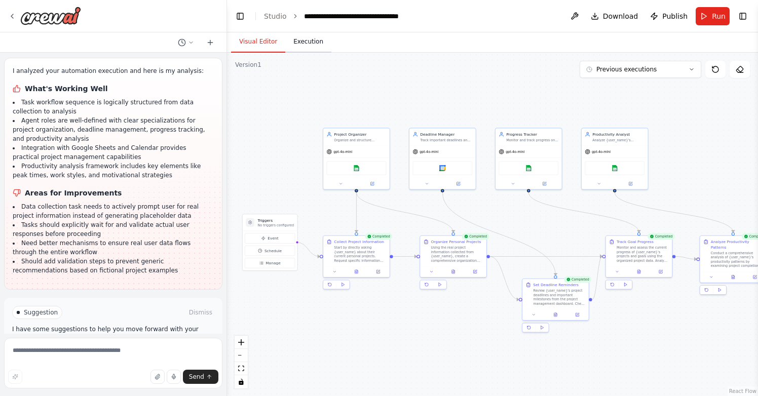
click at [309, 44] on button "Execution" at bounding box center [308, 41] width 46 height 21
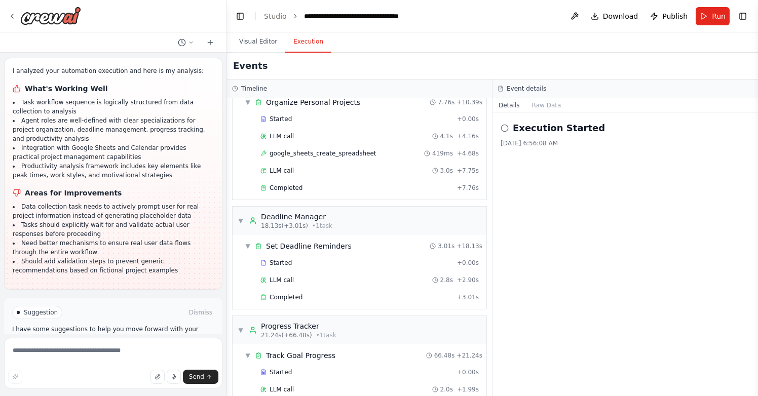
scroll to position [0, 0]
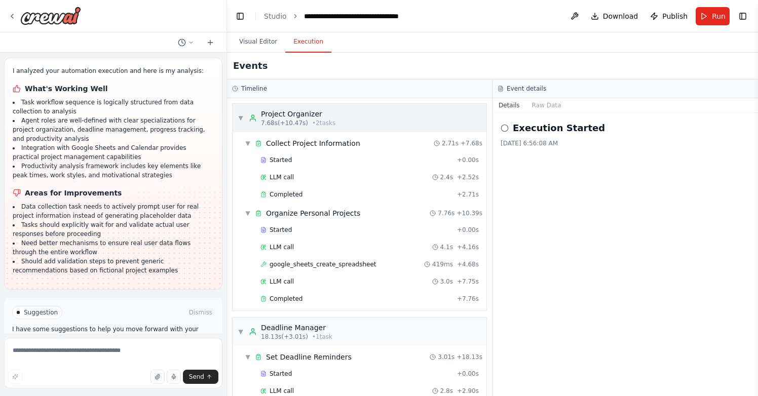
click at [241, 117] on span "▼" at bounding box center [241, 118] width 6 height 8
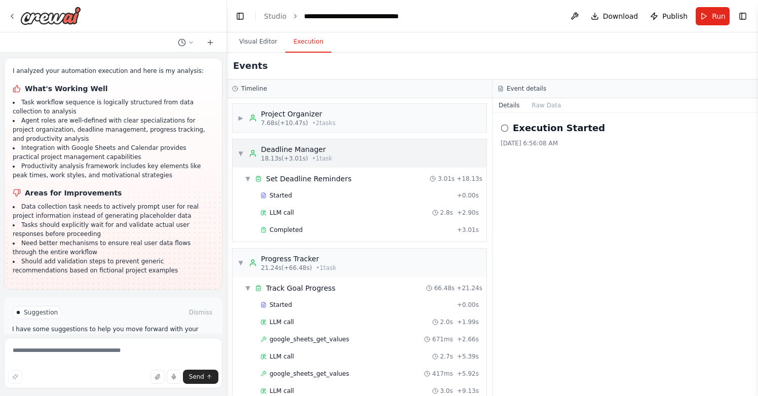
click at [243, 153] on span "▼" at bounding box center [241, 154] width 6 height 8
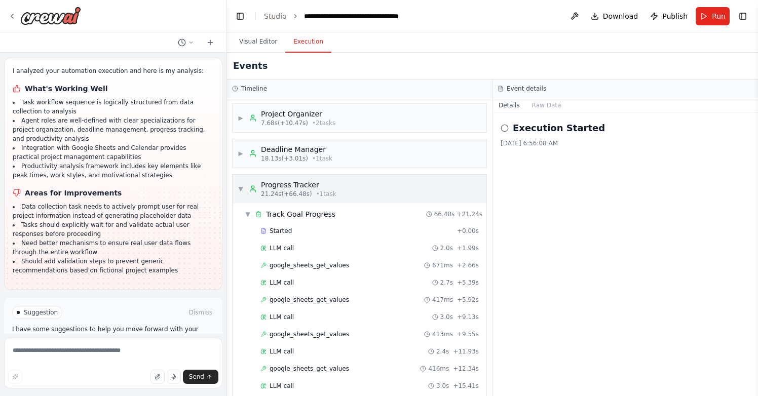
click at [242, 190] on span "▼" at bounding box center [241, 189] width 6 height 8
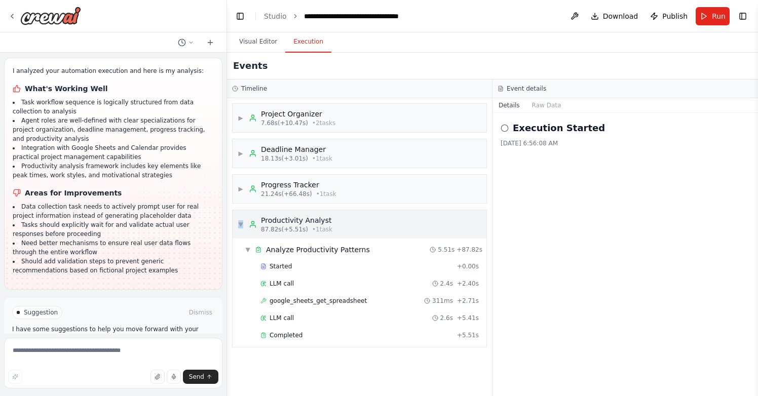
click at [240, 222] on span "▼" at bounding box center [241, 224] width 6 height 8
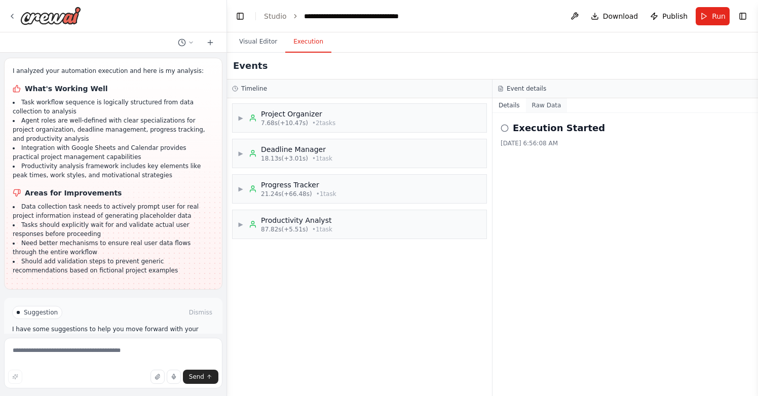
click at [542, 104] on button "Raw Data" at bounding box center [547, 105] width 42 height 14
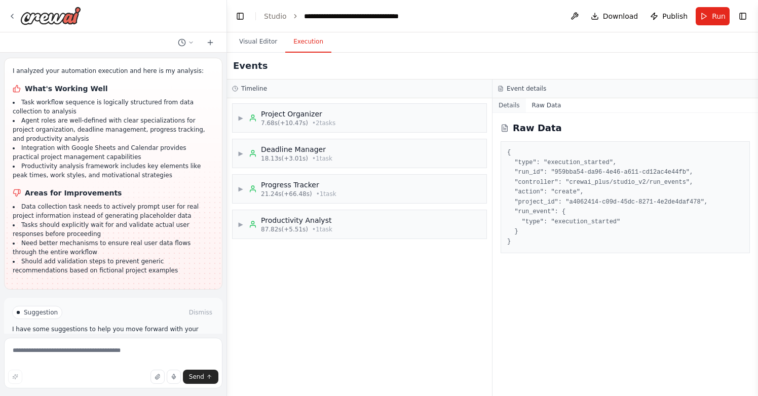
click at [511, 106] on button "Details" at bounding box center [509, 105] width 33 height 14
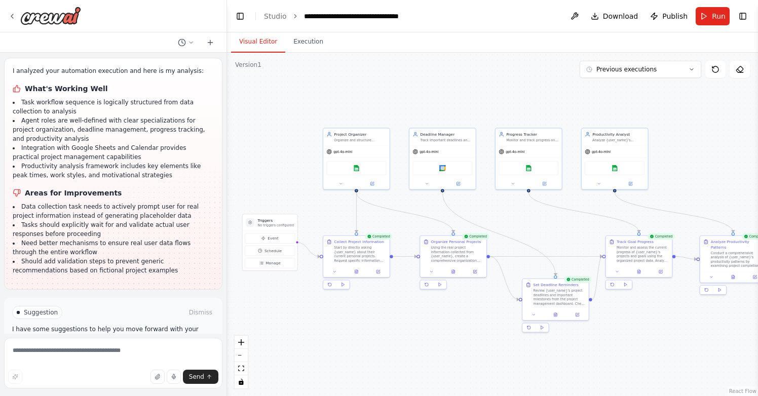
click at [257, 44] on button "Visual Editor" at bounding box center [258, 41] width 54 height 21
click at [305, 45] on button "Execution" at bounding box center [308, 41] width 46 height 21
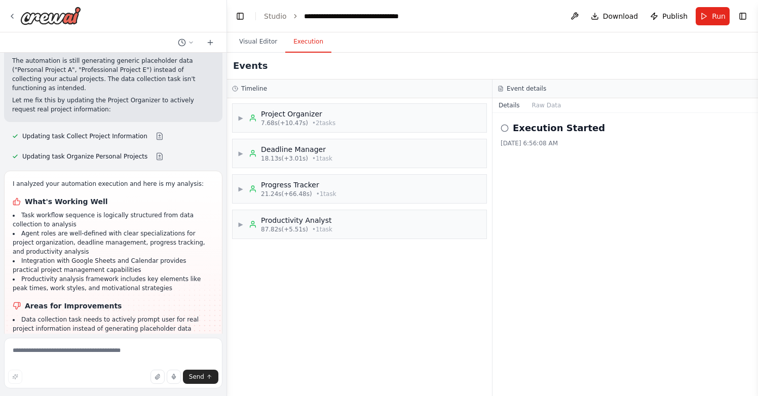
scroll to position [1749, 0]
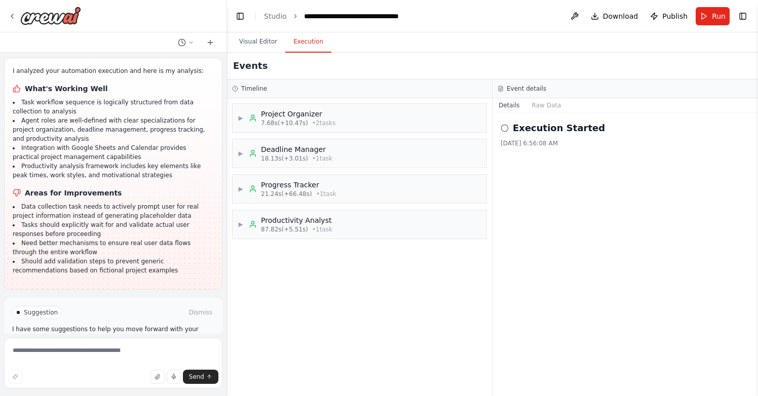
click at [140, 352] on span "Improve automation" at bounding box center [118, 356] width 62 height 8
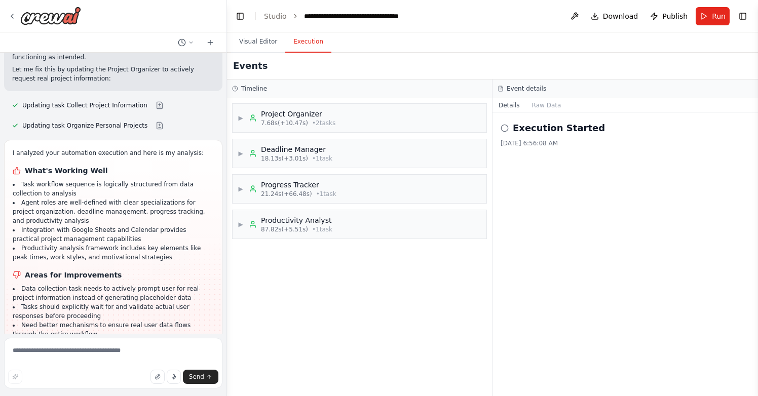
scroll to position [1707, 0]
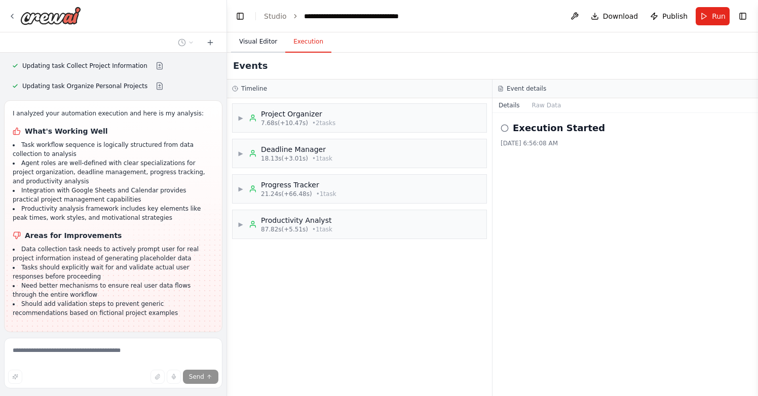
click at [268, 41] on button "Visual Editor" at bounding box center [258, 41] width 54 height 21
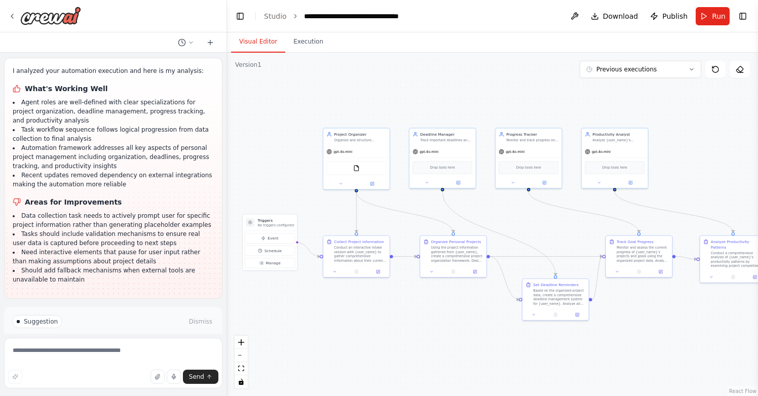
scroll to position [2227, 0]
